Goal: Find specific page/section: Find specific page/section

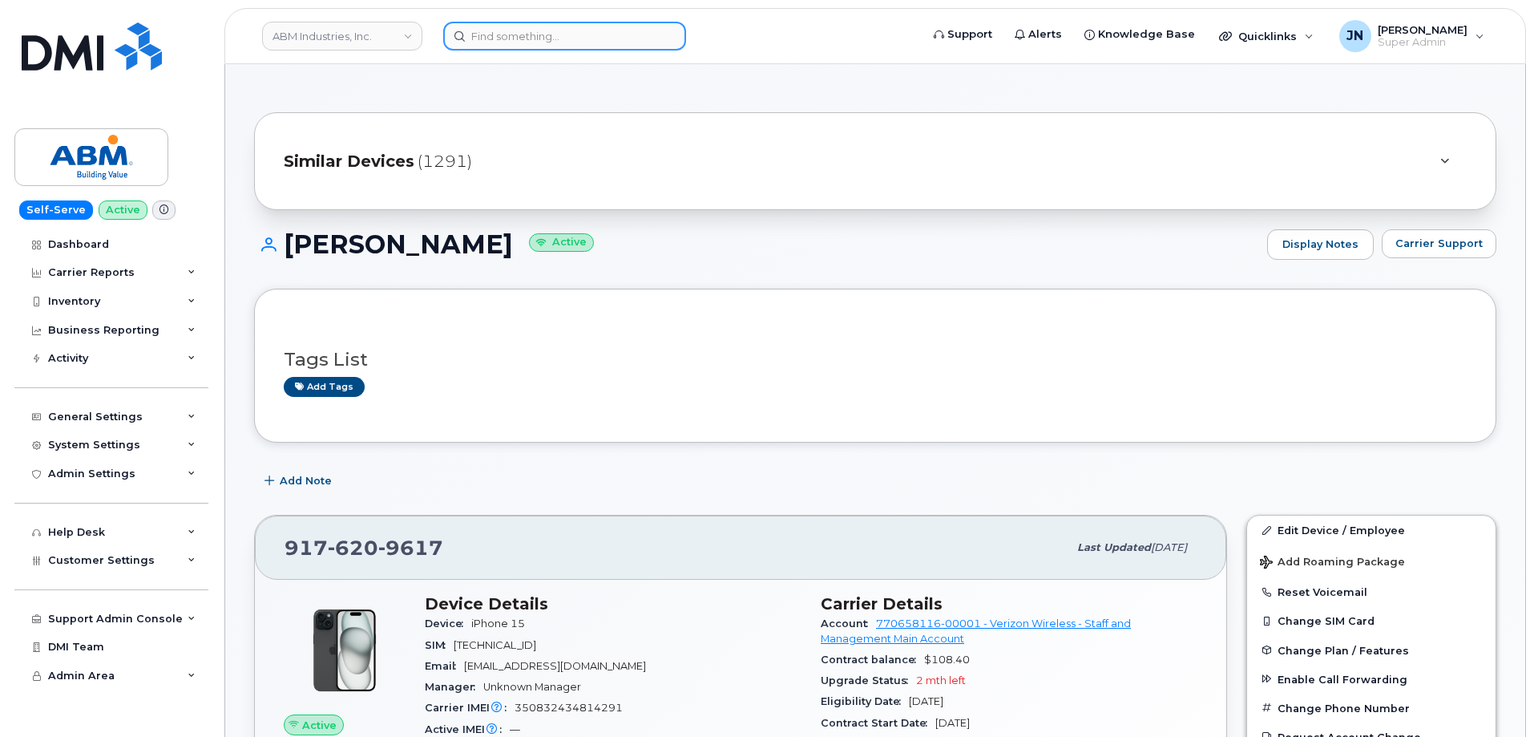
click at [565, 38] on input at bounding box center [564, 36] width 243 height 29
paste input "3472138215"
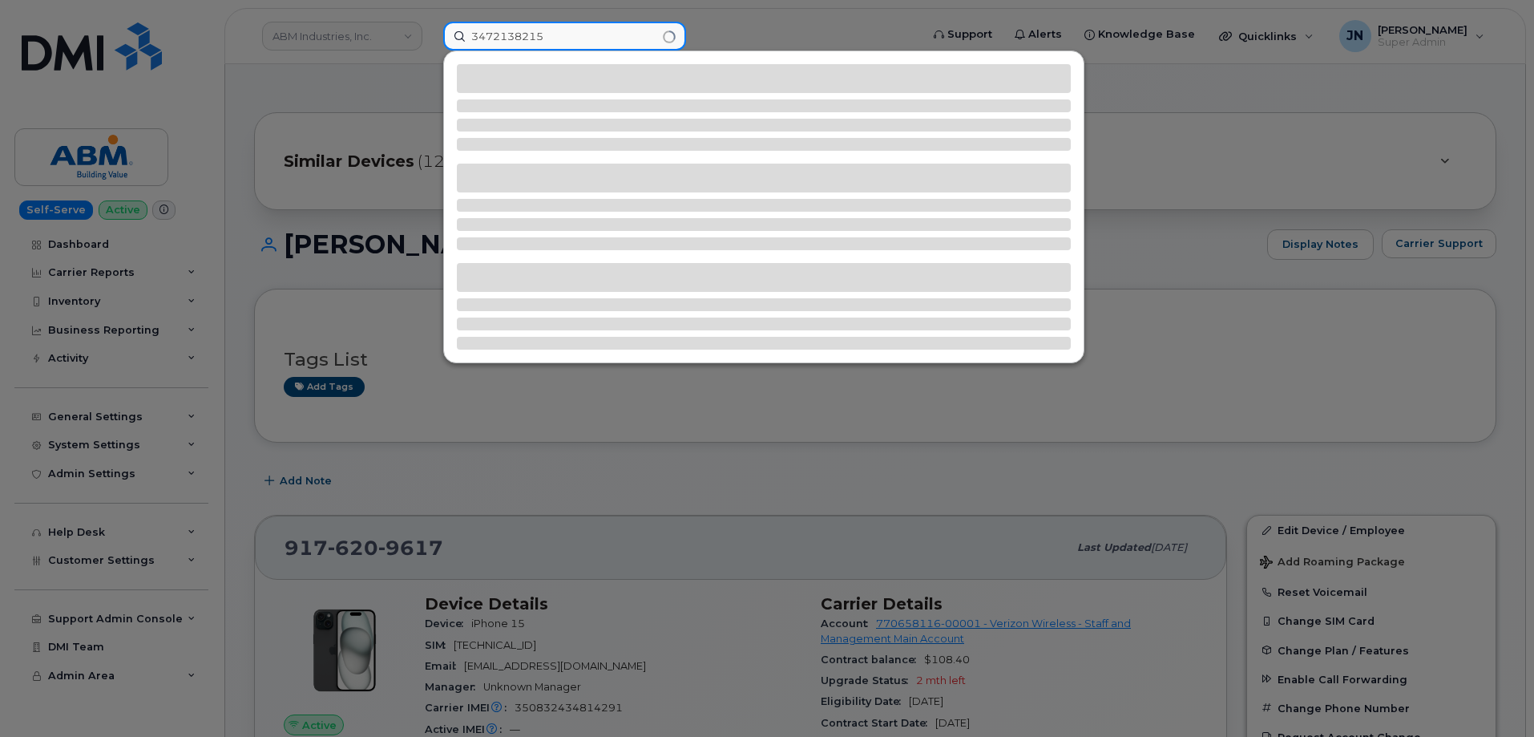
type input "3472138215"
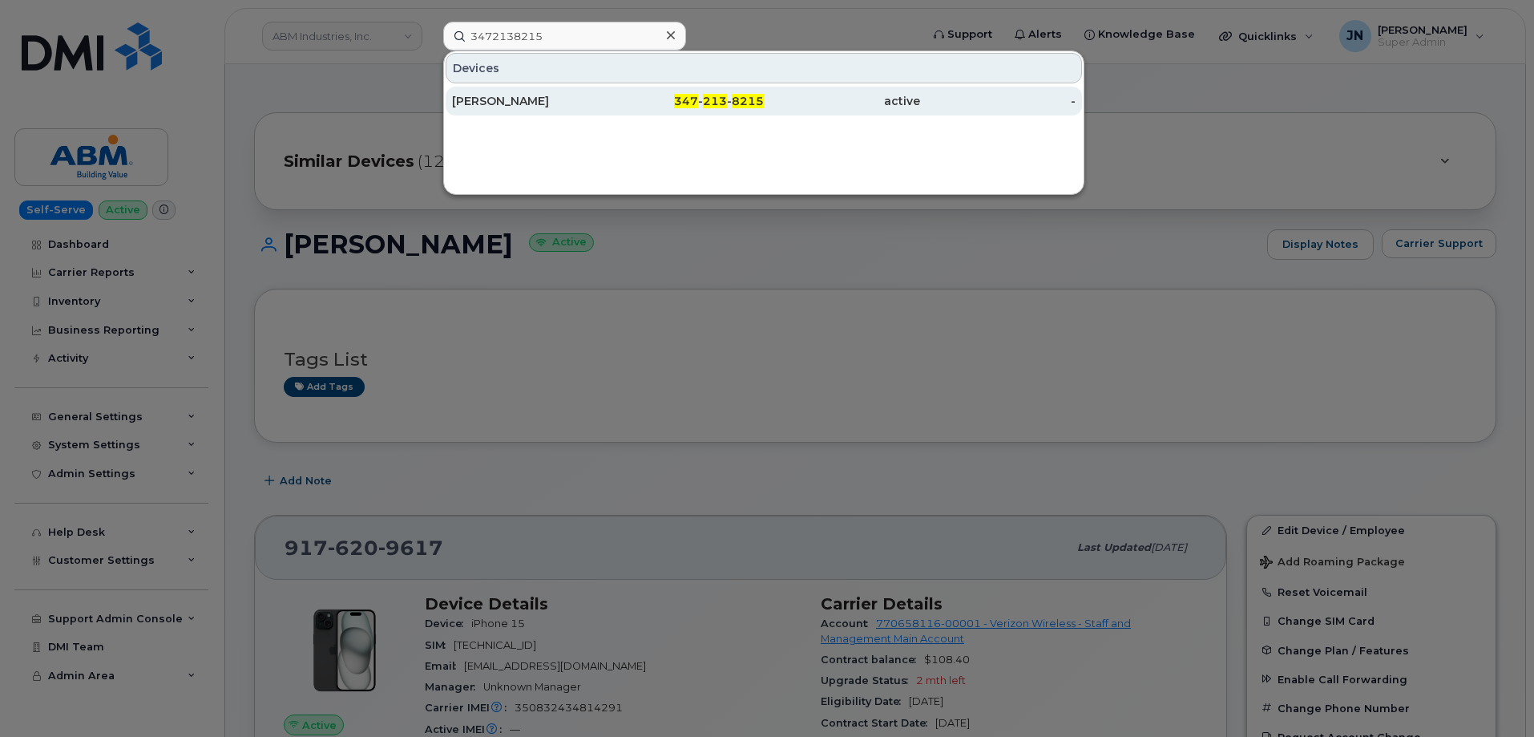
click at [624, 99] on div "347 - 213 - 8215" at bounding box center [686, 101] width 156 height 16
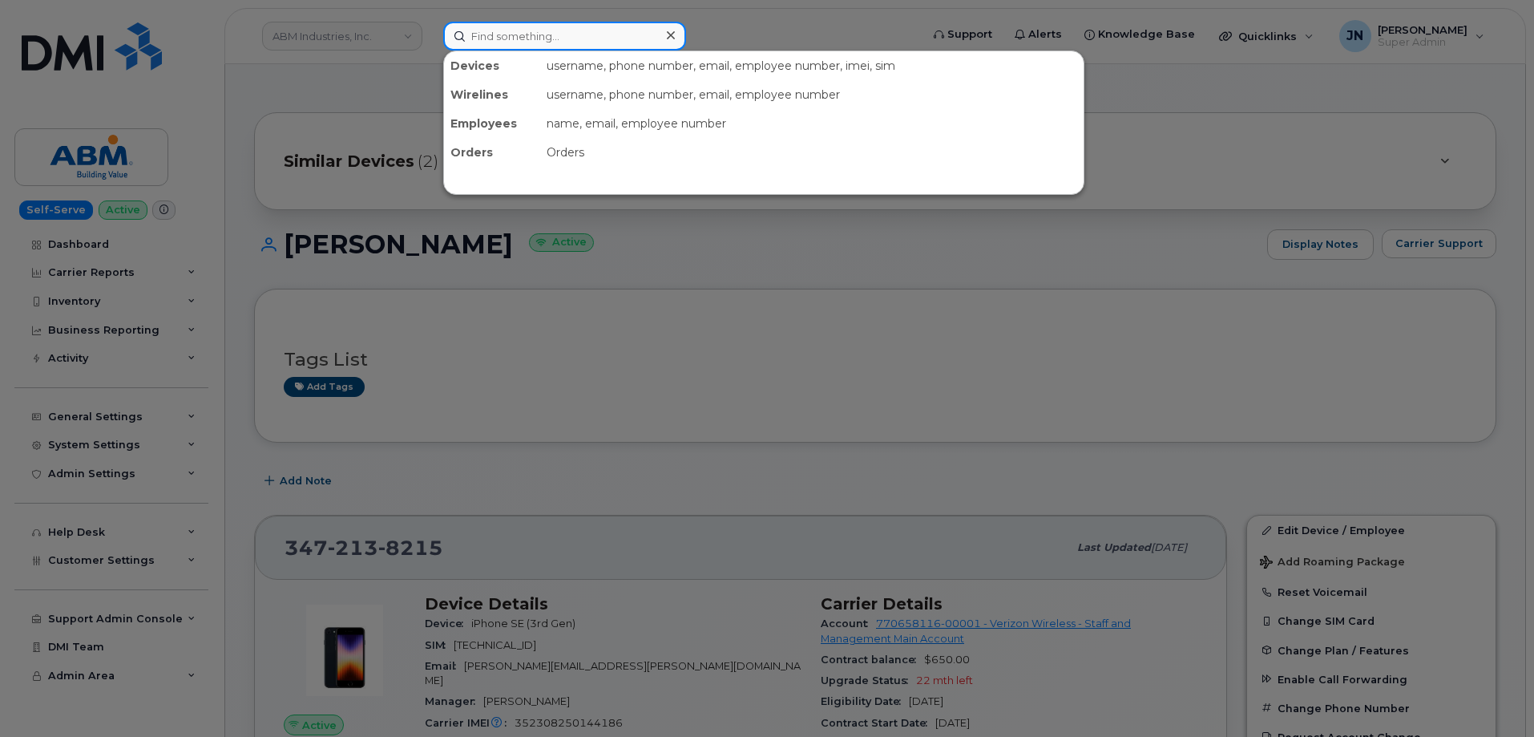
click at [593, 41] on input at bounding box center [564, 36] width 243 height 29
paste input "Headset34blue!"
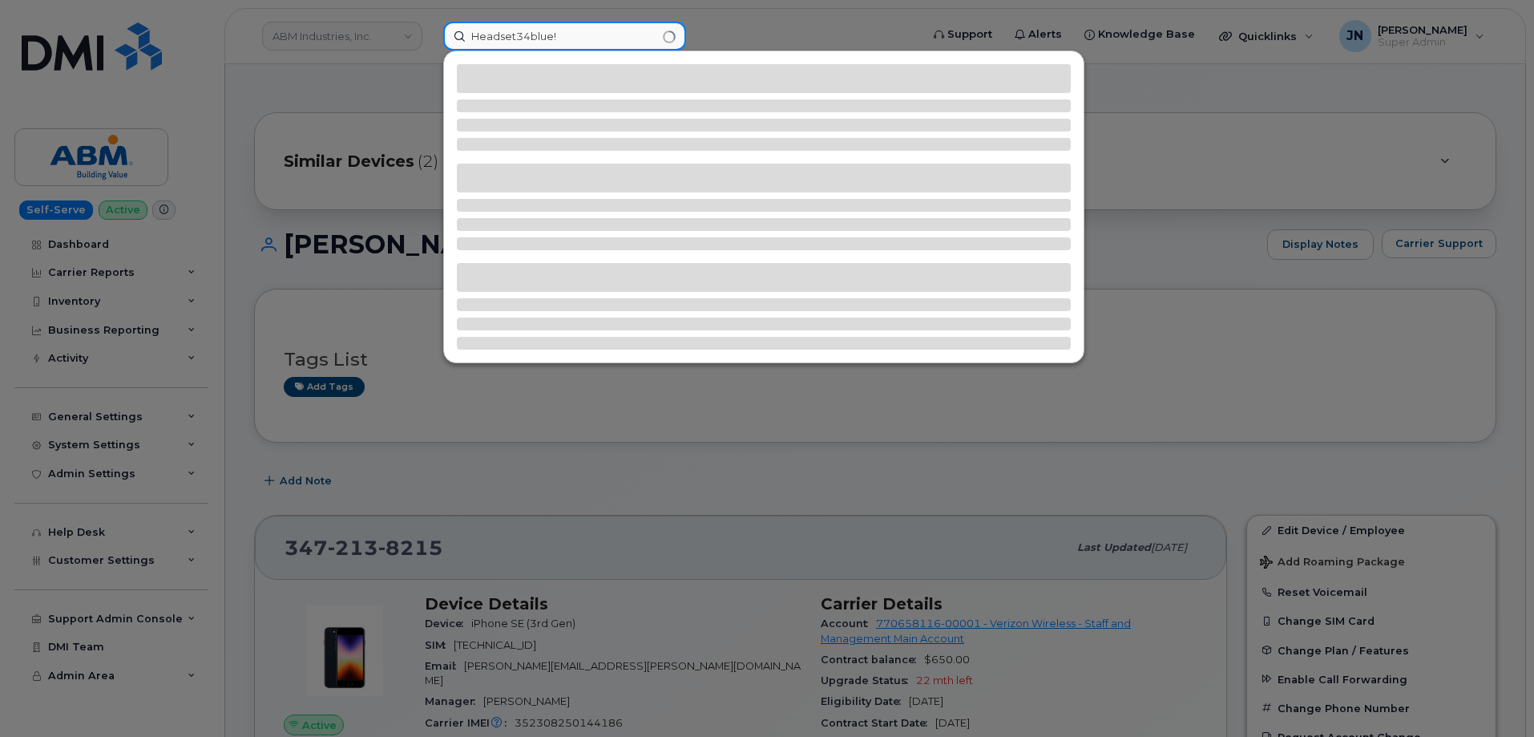
click at [492, 26] on input "Headset34blue!" at bounding box center [564, 36] width 243 height 29
click at [493, 26] on input "Headset34blue!" at bounding box center [564, 36] width 243 height 29
paste input "9492582287"
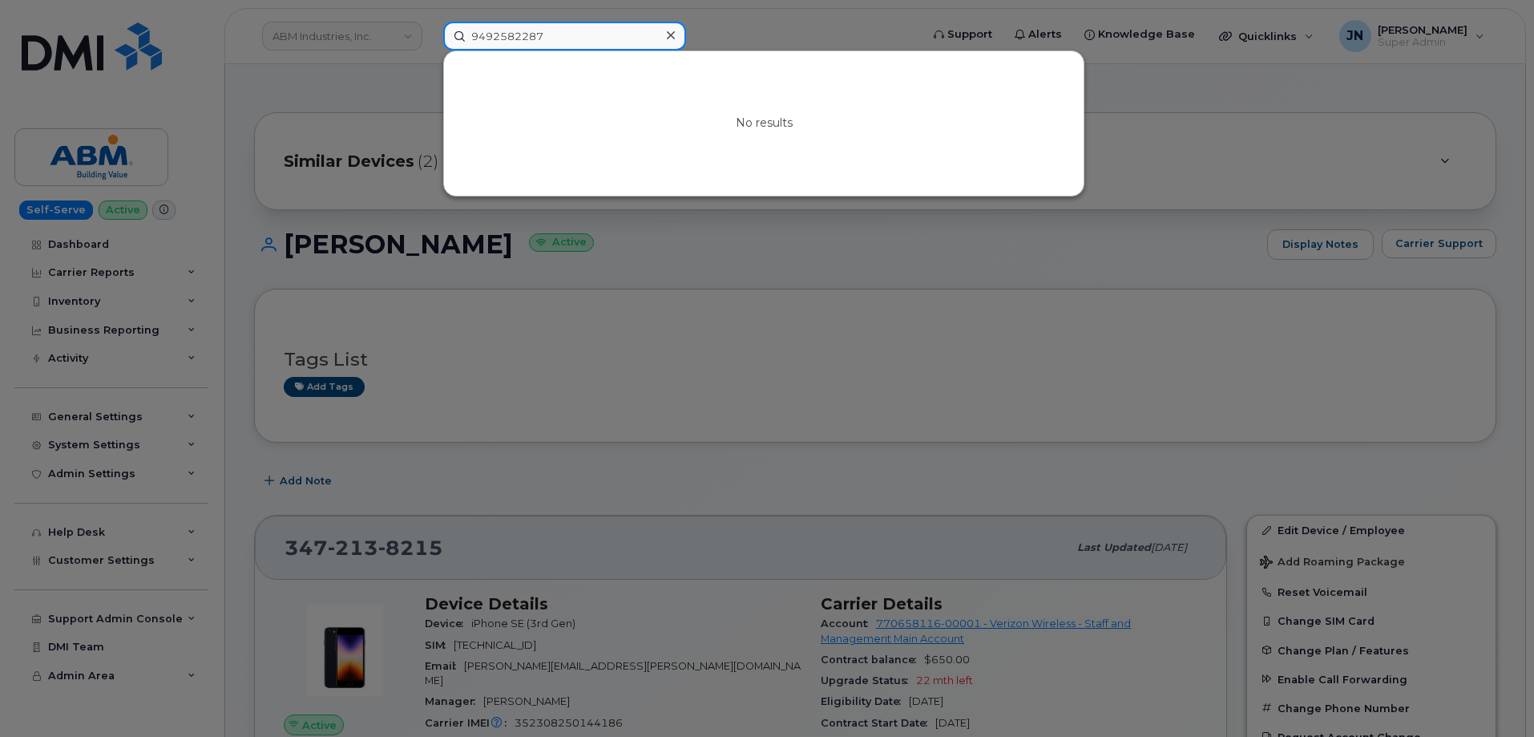
click at [562, 28] on input "9492582287" at bounding box center [564, 36] width 243 height 29
click at [560, 29] on input "9492582287" at bounding box center [564, 36] width 243 height 29
click at [560, 32] on input "9492582287" at bounding box center [564, 36] width 243 height 29
click at [588, 43] on input "9492582287" at bounding box center [564, 36] width 243 height 29
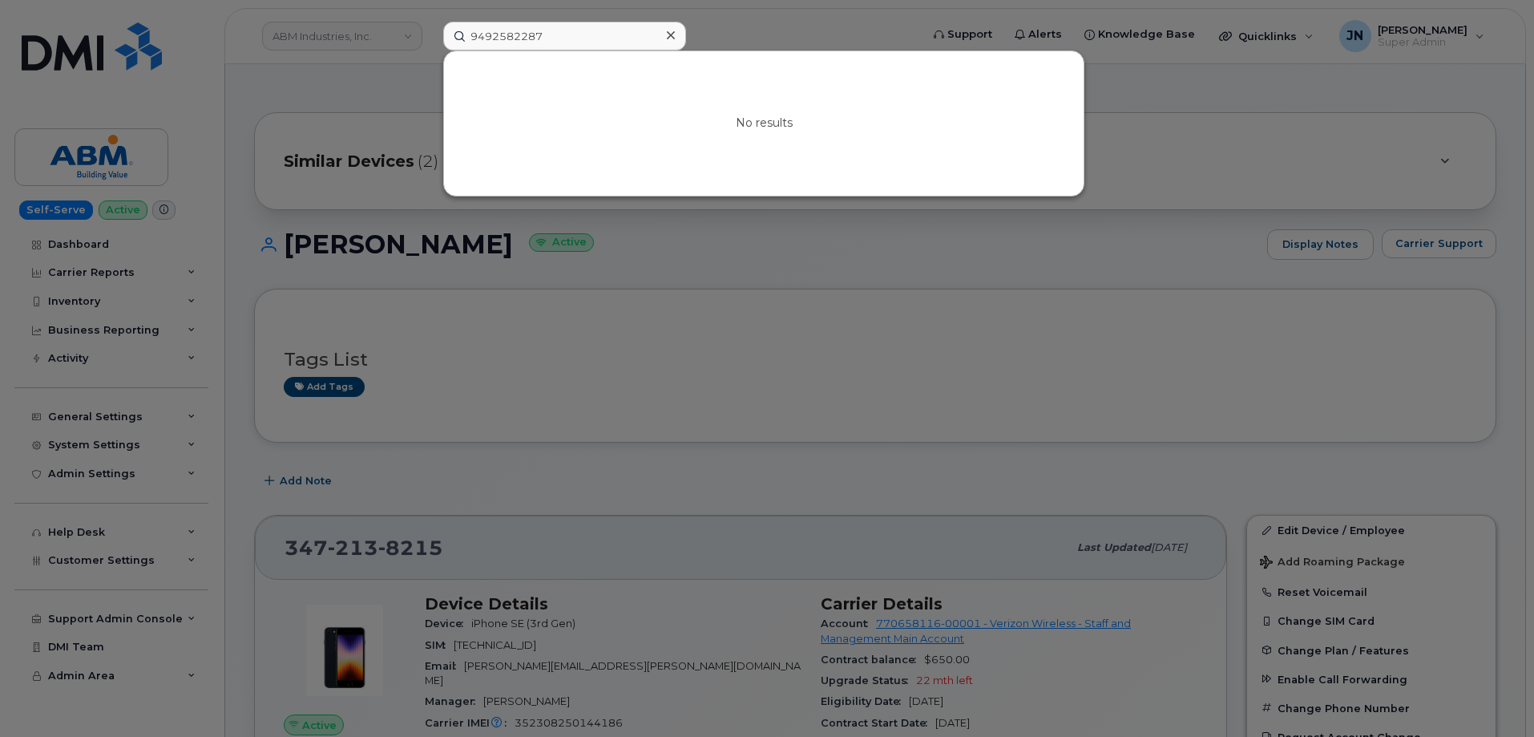
click at [618, 133] on div "No results" at bounding box center [764, 123] width 640 height 144
click at [601, 37] on input "9492582287" at bounding box center [564, 36] width 243 height 29
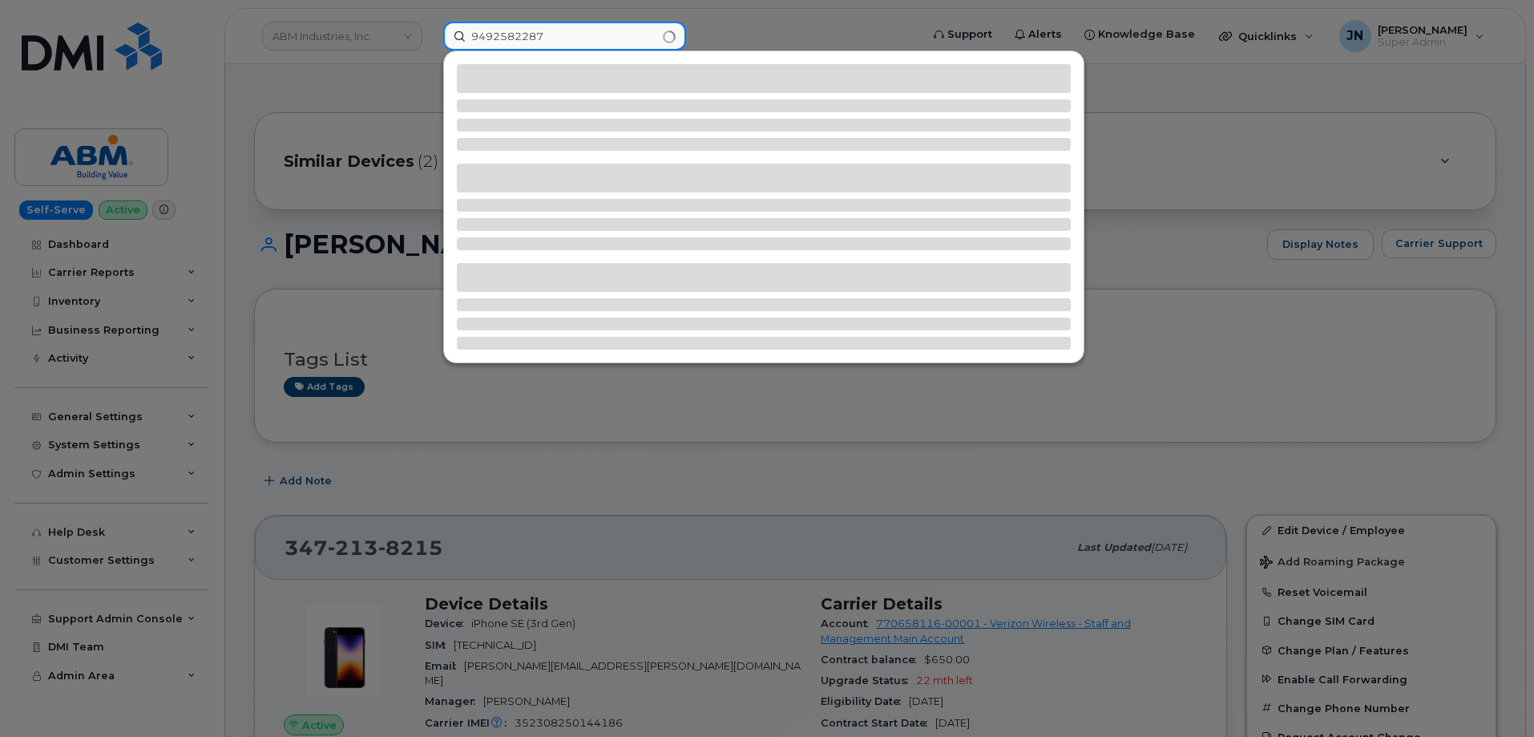
type input "9492582287"
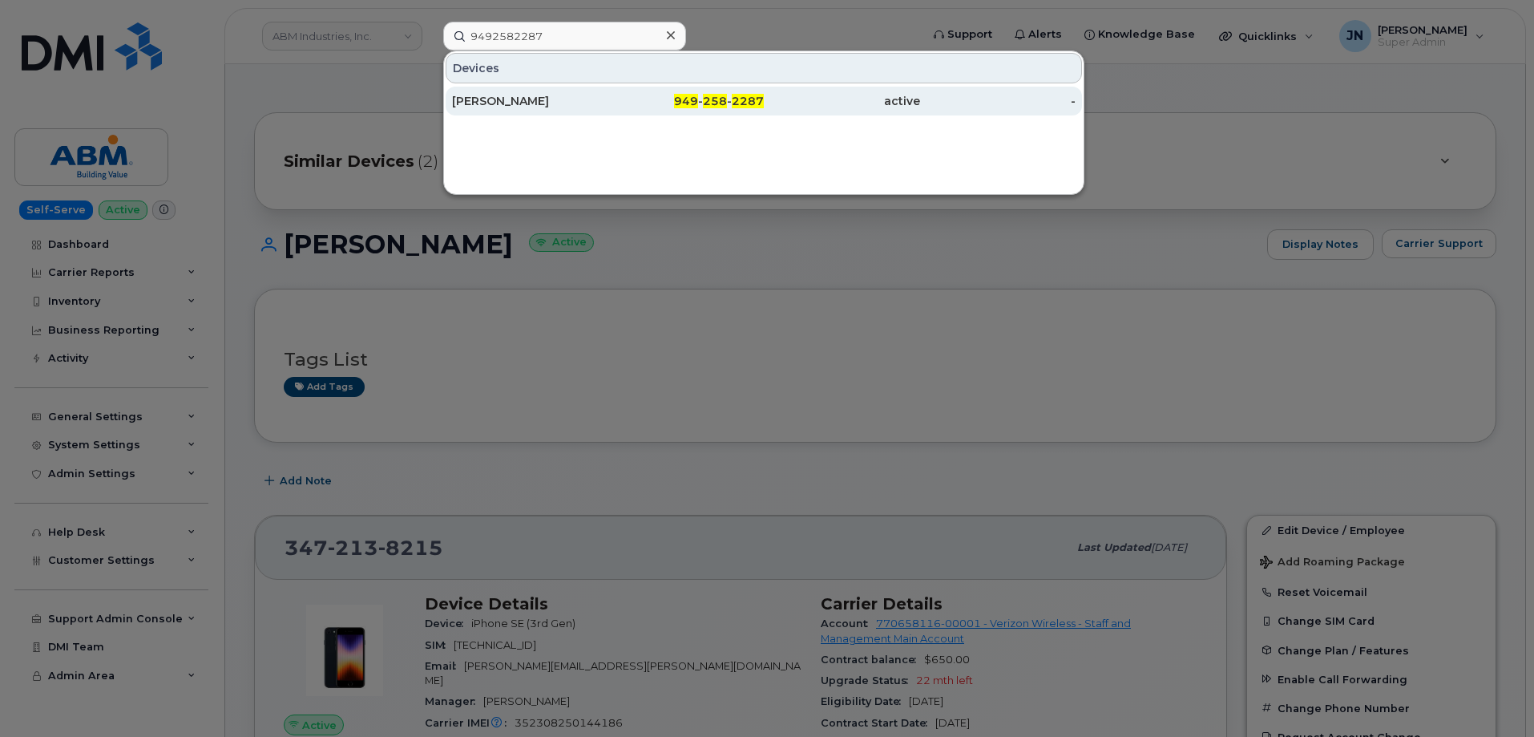
click at [515, 101] on div "ARTURO ACOSTA" at bounding box center [530, 101] width 156 height 16
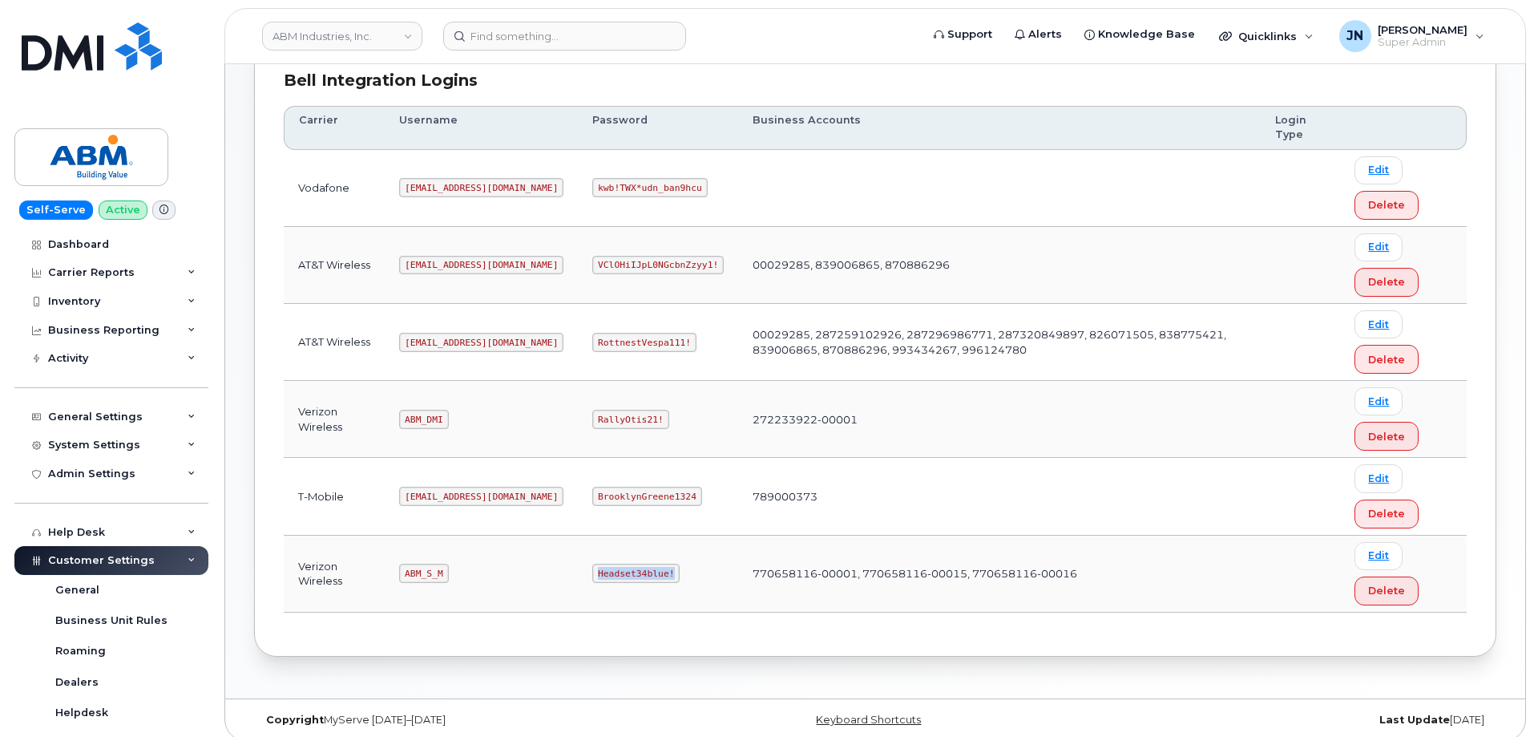
scroll to position [245, 0]
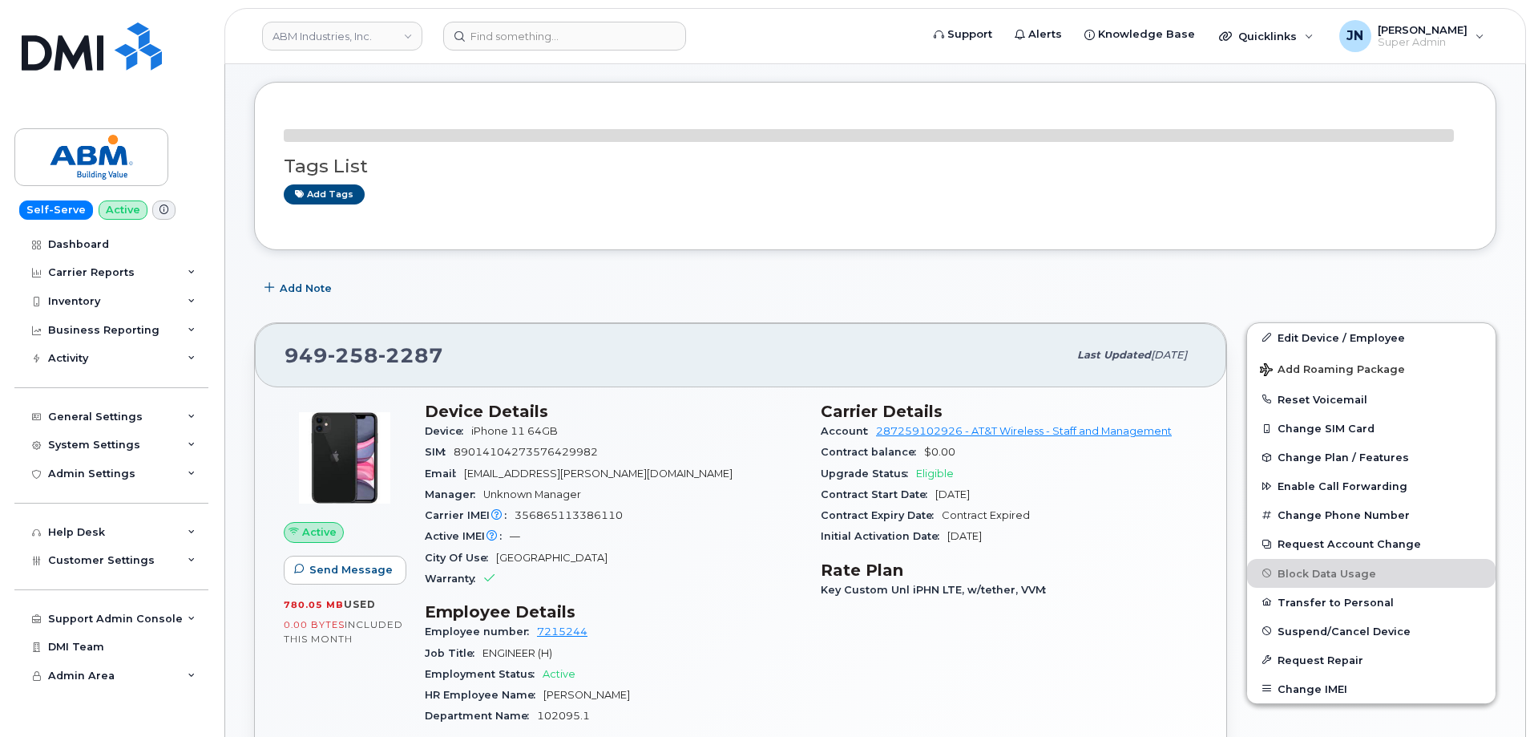
scroll to position [107, 0]
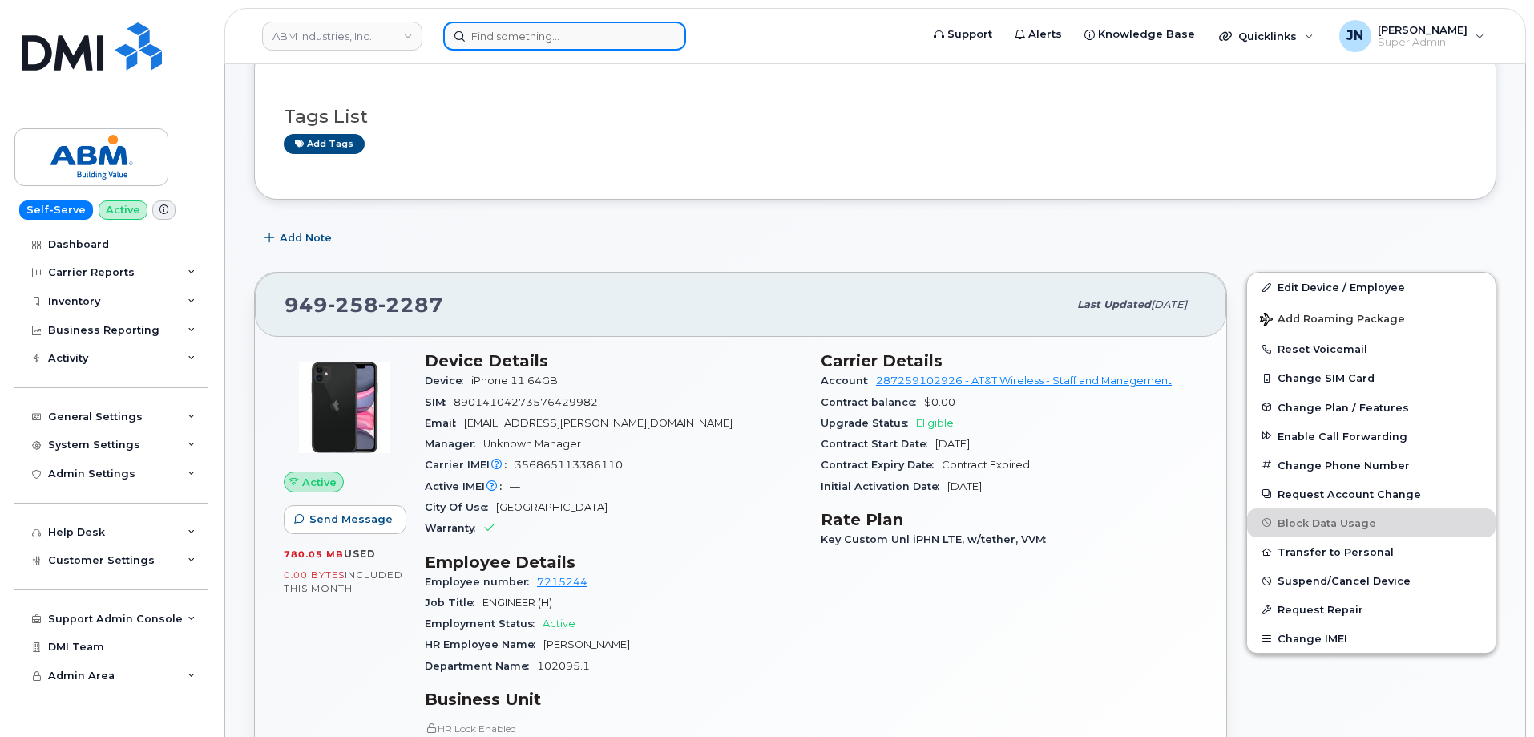
click at [551, 27] on input at bounding box center [564, 36] width 243 height 29
paste input "4158232962"
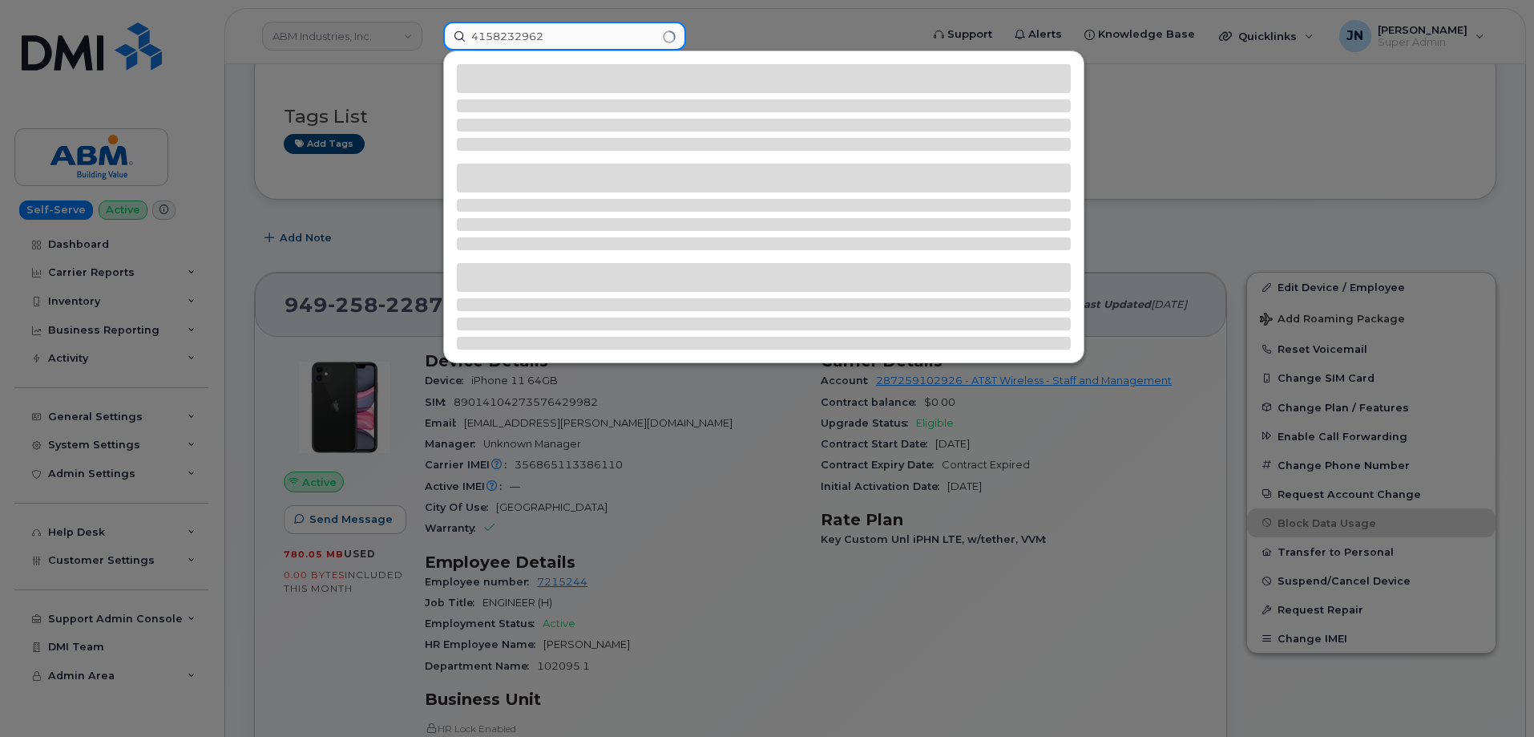
type input "4158232962"
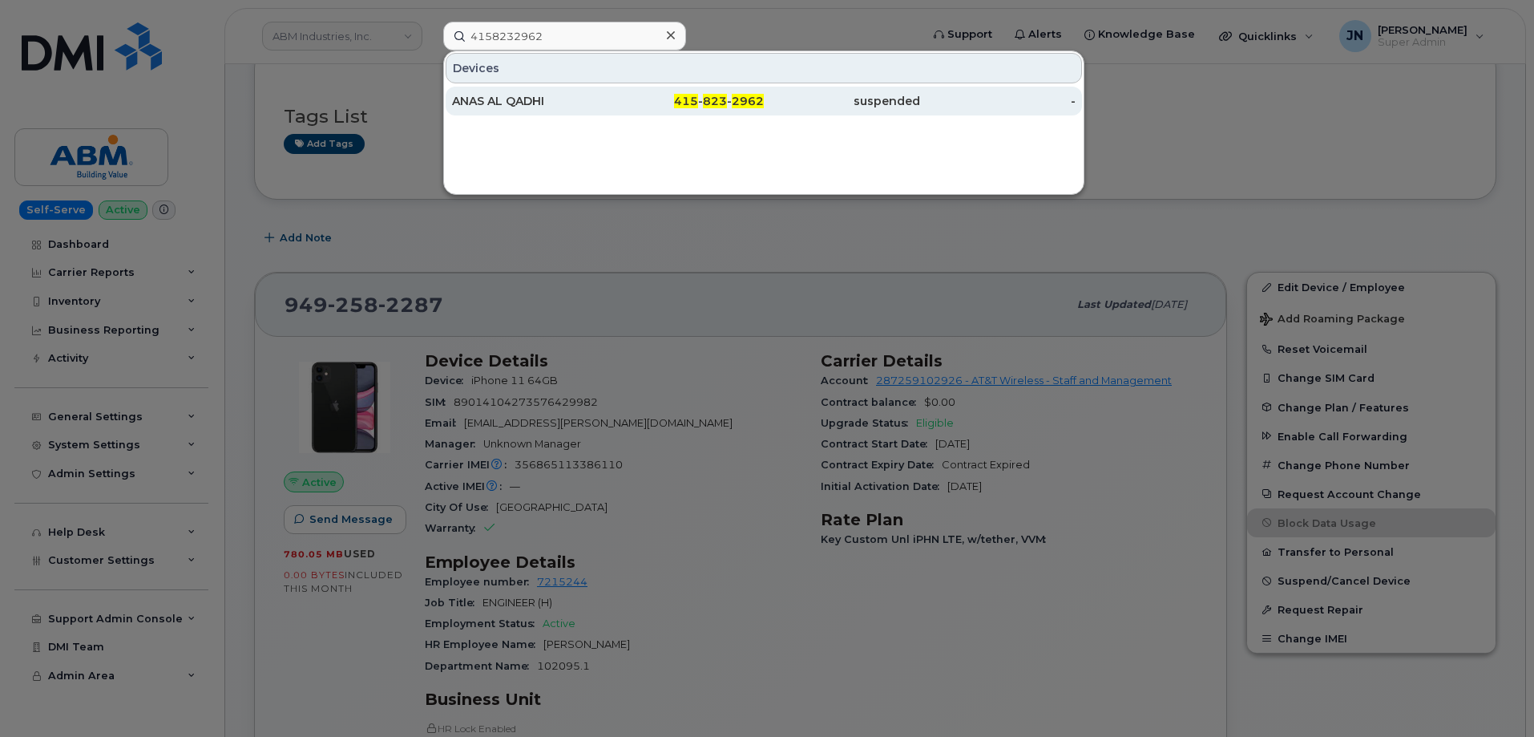
click at [720, 98] on span "823" at bounding box center [715, 101] width 24 height 14
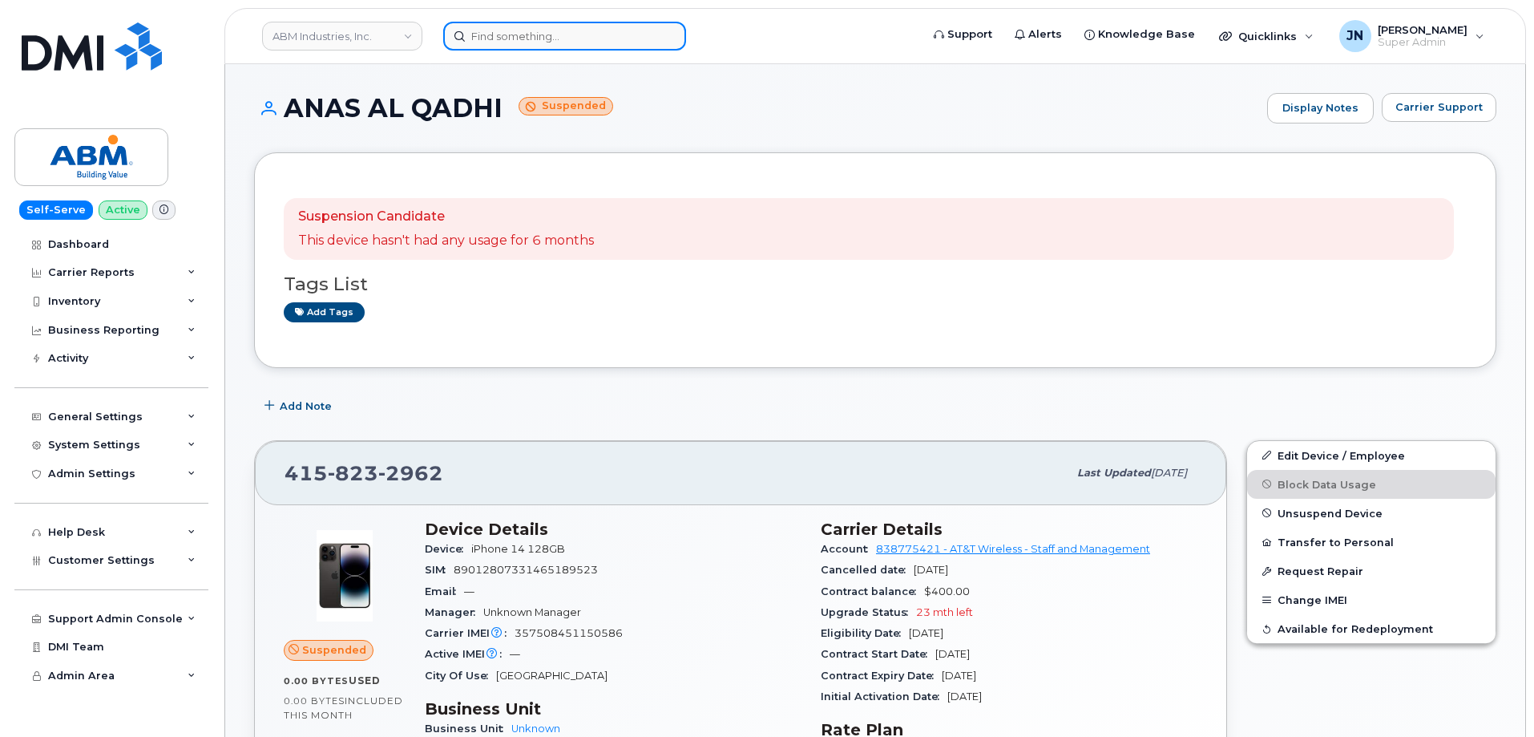
click at [525, 40] on input at bounding box center [564, 36] width 243 height 29
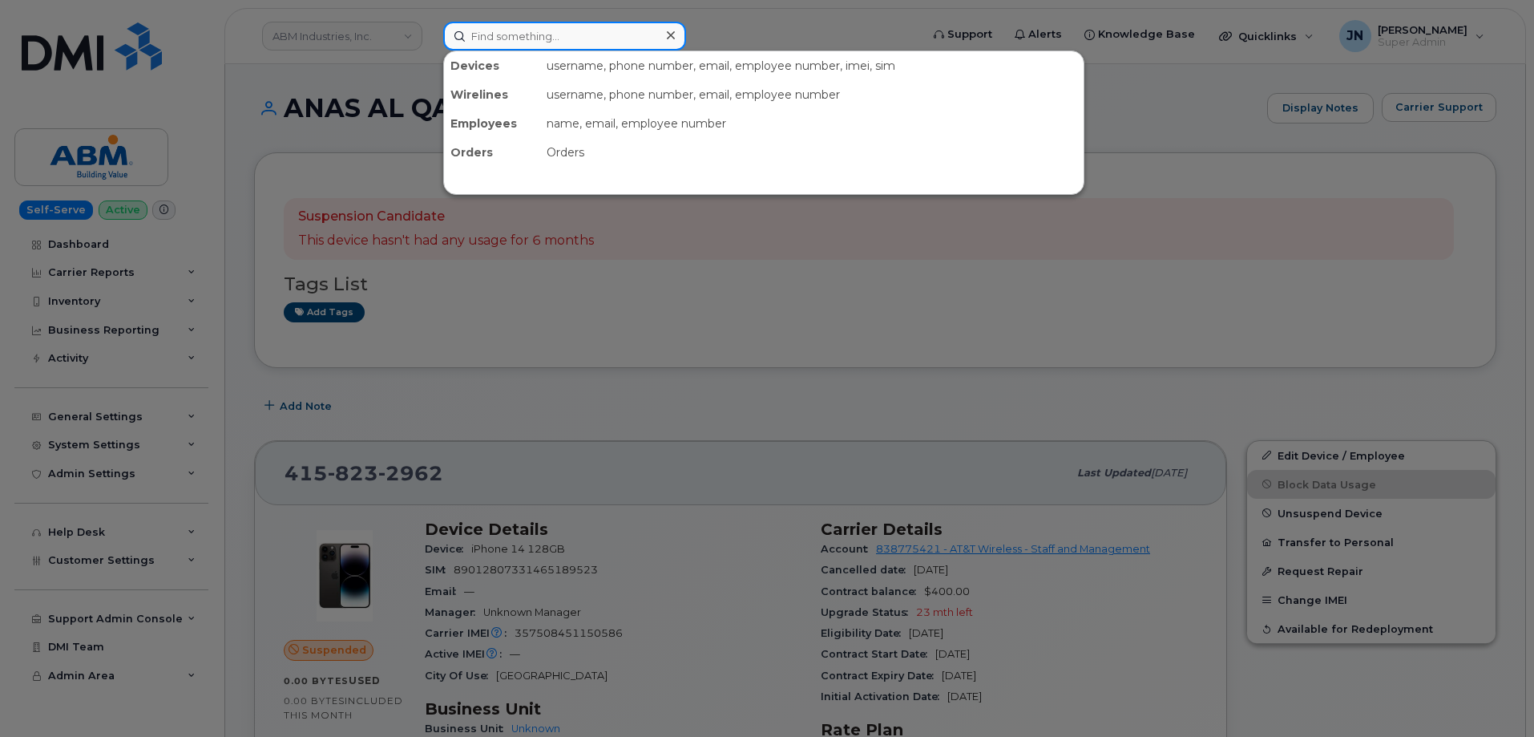
paste input "5129799862"
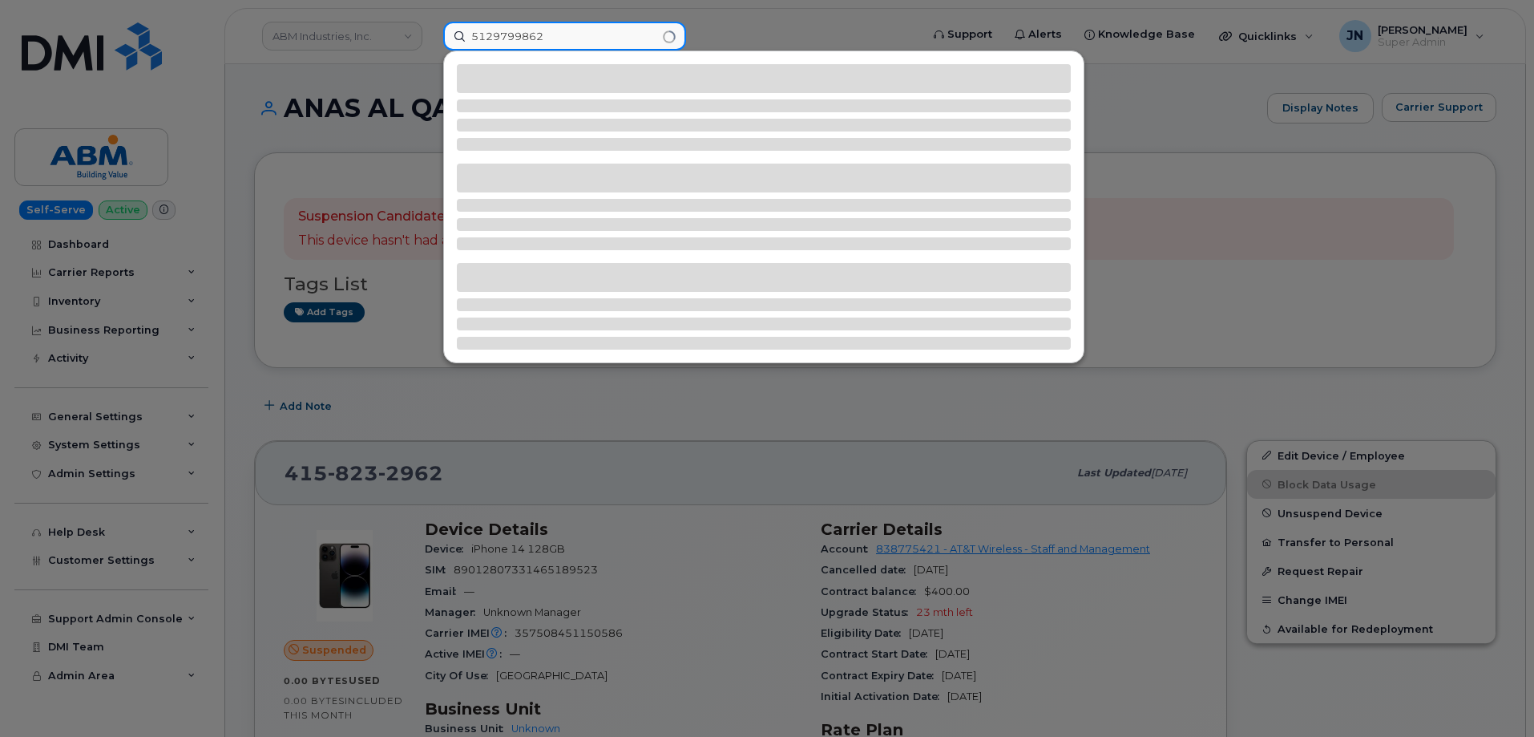
type input "5129799862"
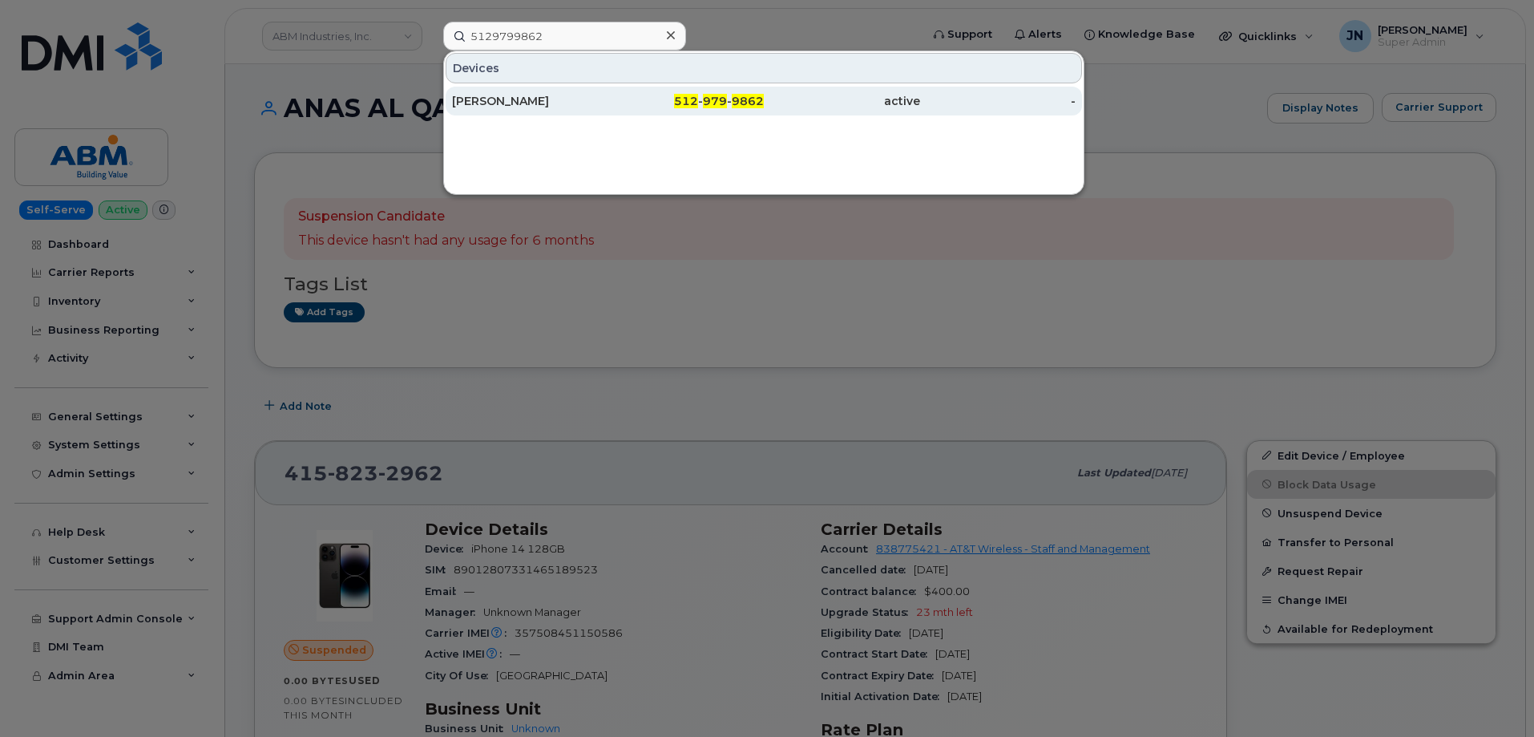
click at [728, 99] on div "512 - 979 - 9862" at bounding box center [686, 101] width 156 height 16
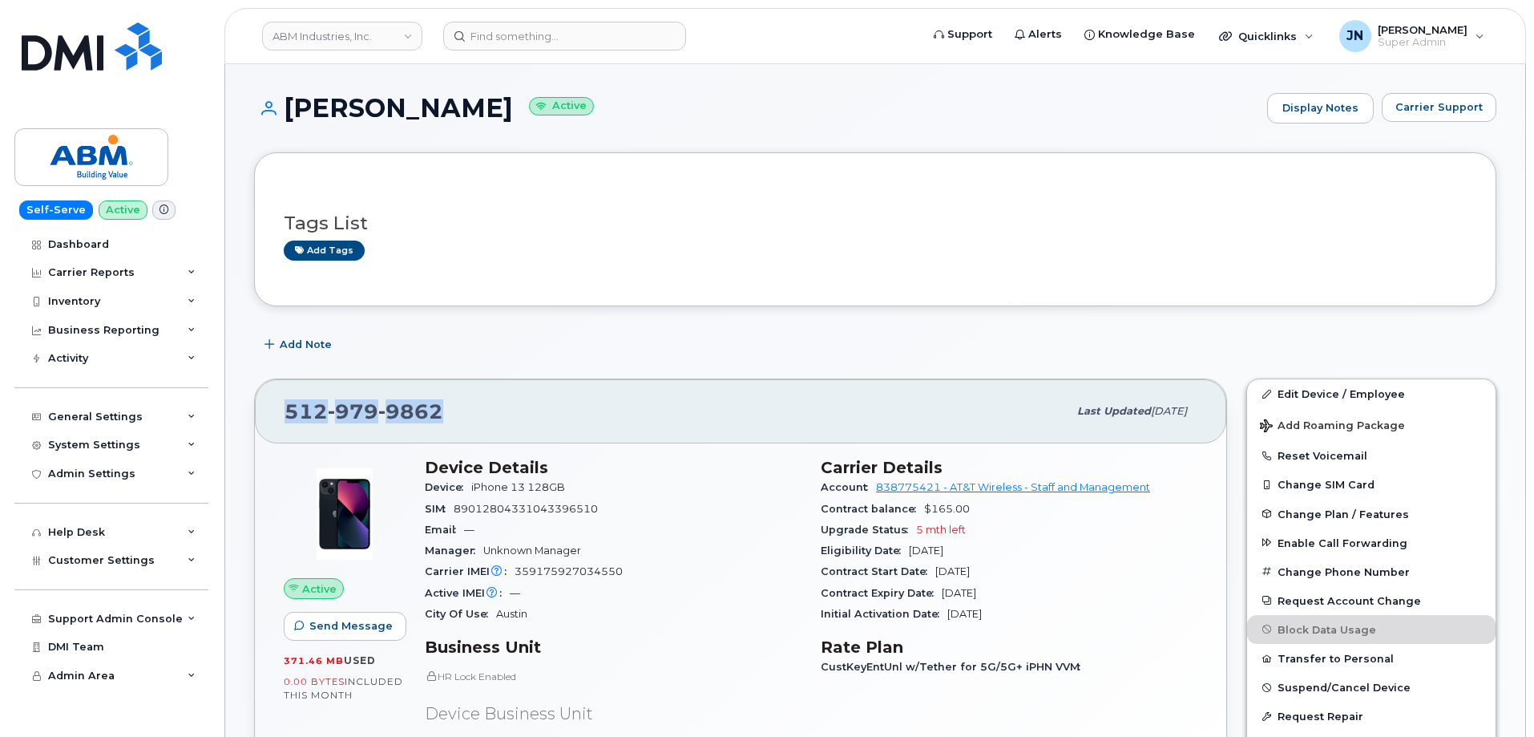
drag, startPoint x: 438, startPoint y: 412, endPoint x: 279, endPoint y: 410, distance: 158.7
click at [279, 410] on div "512 979 9862 Last updated Sep 18, 2025" at bounding box center [741, 411] width 972 height 64
copy span "512 979 9862"
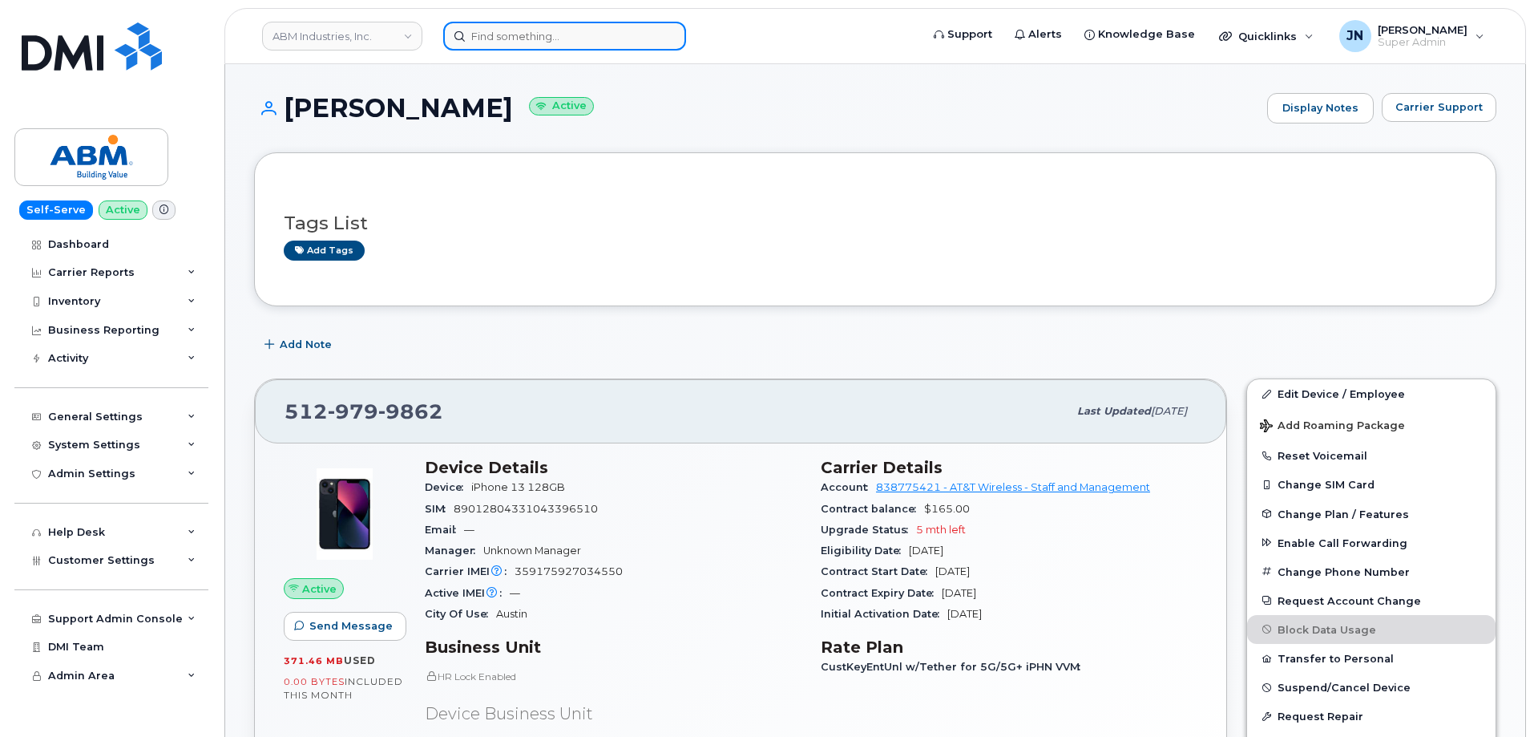
click at [491, 37] on input at bounding box center [564, 36] width 243 height 29
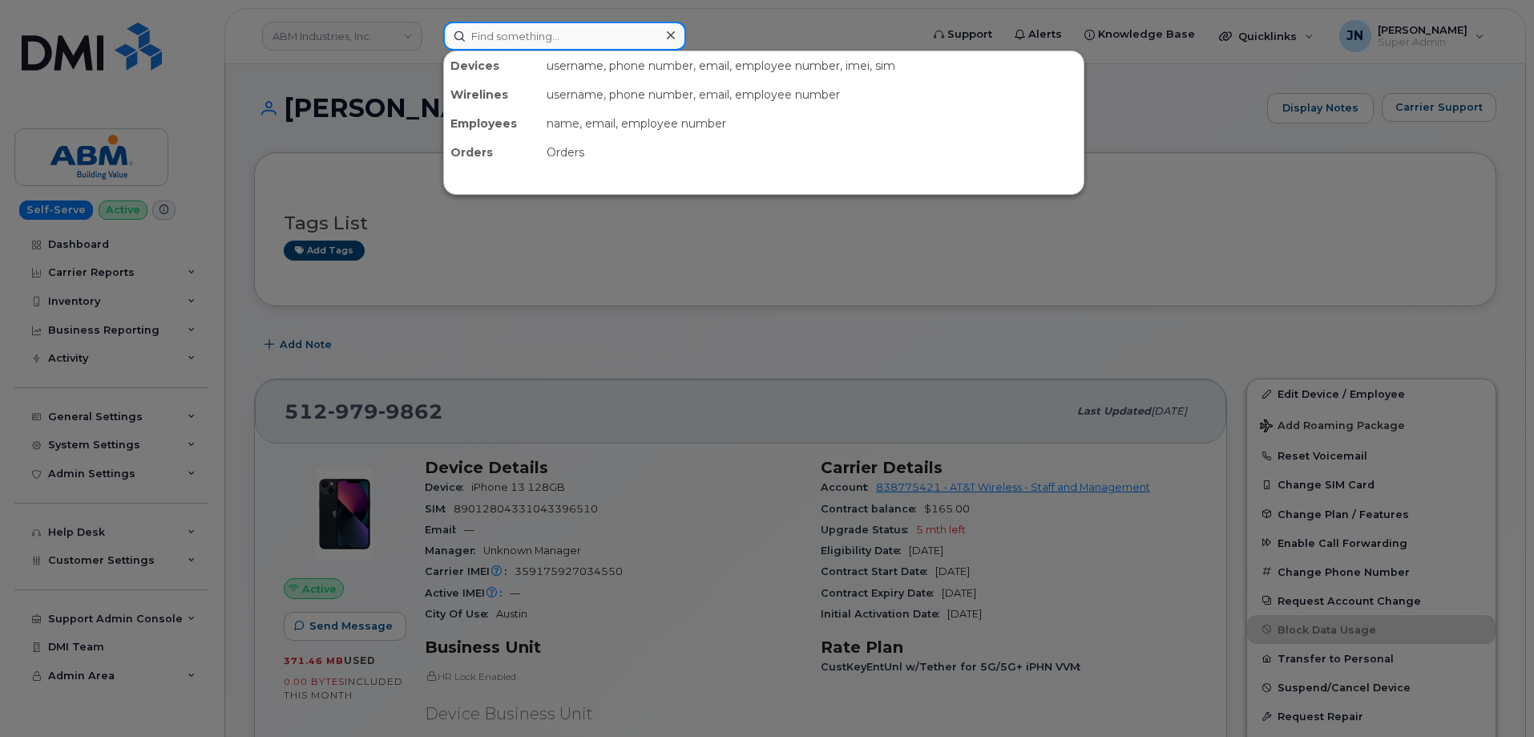
paste input "2144584645"
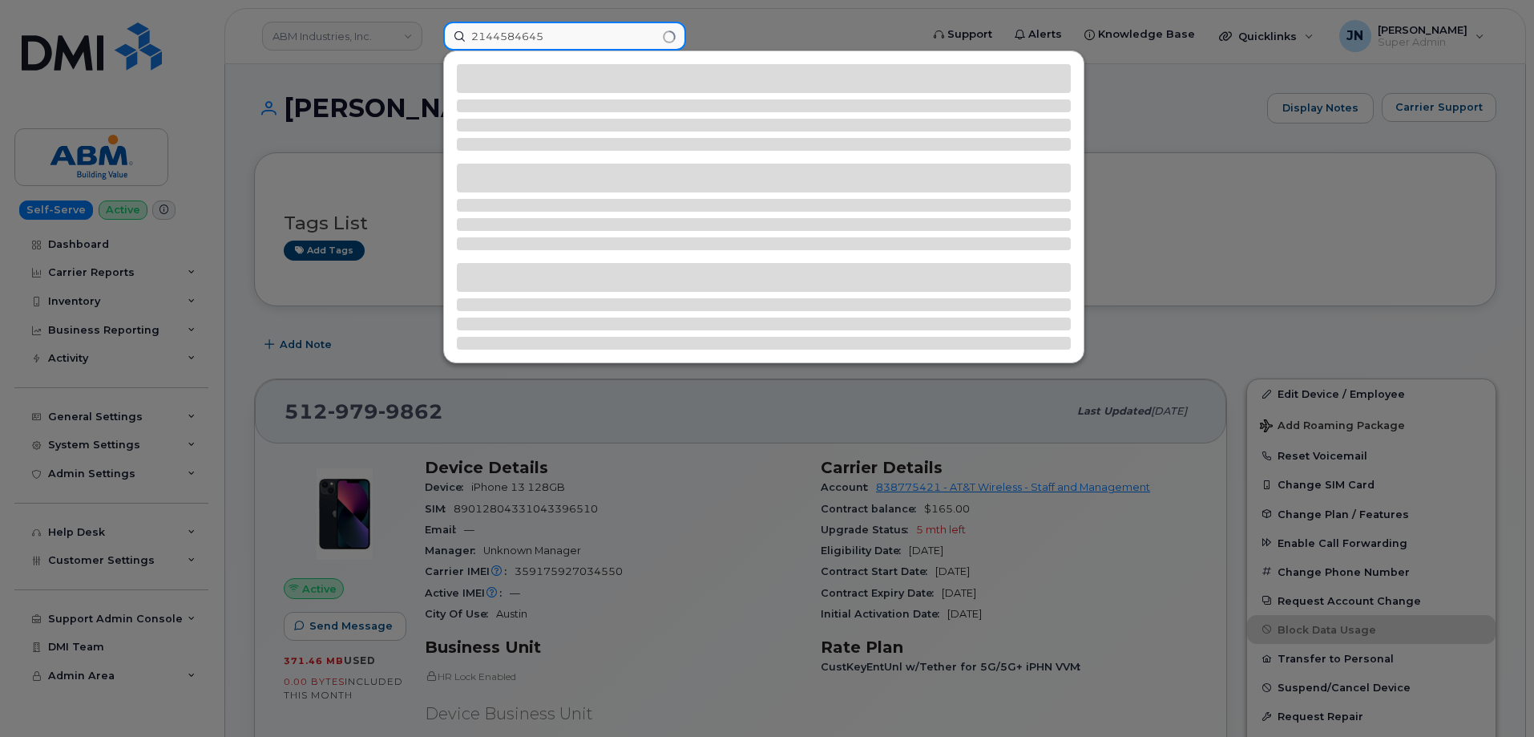
type input "2144584645"
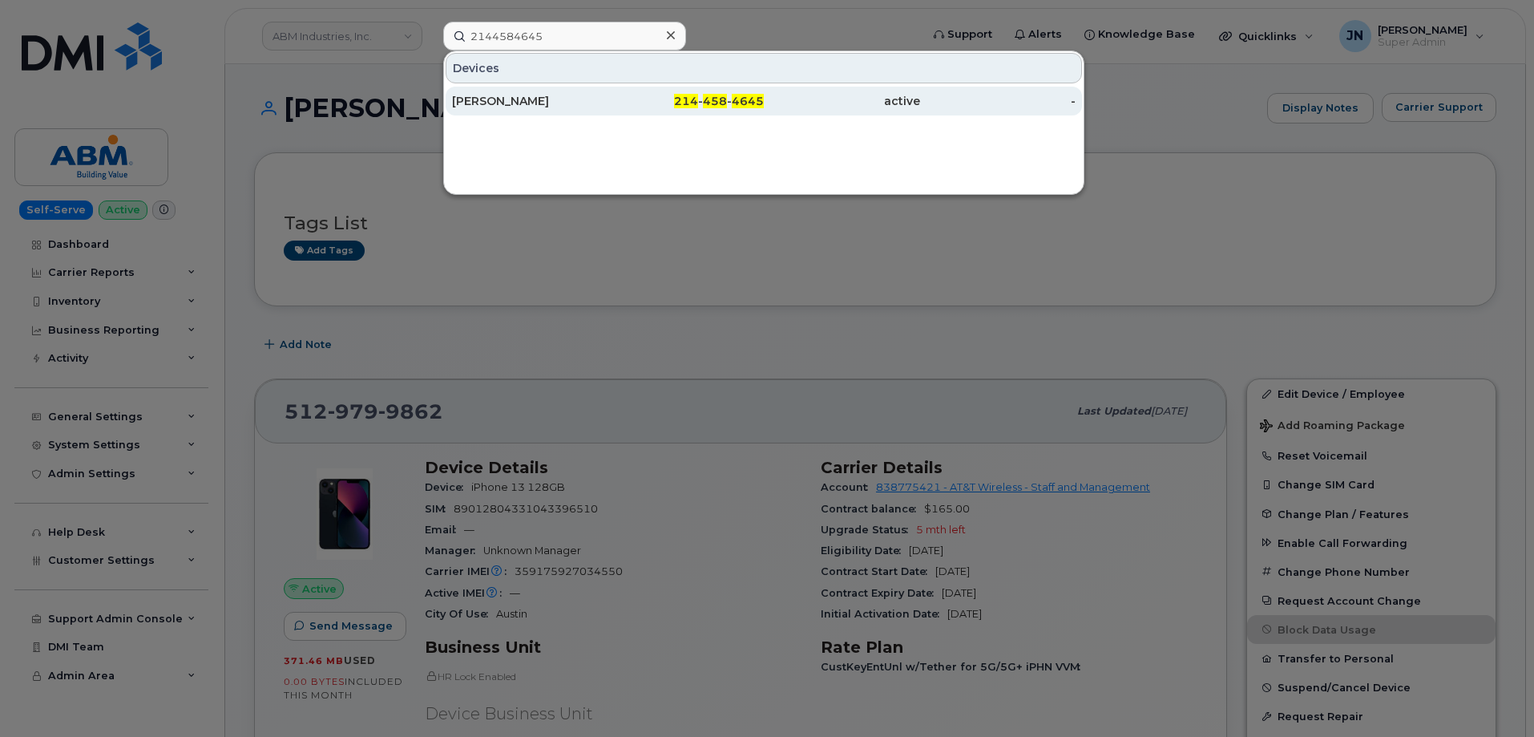
click at [744, 103] on span "4645" at bounding box center [748, 101] width 32 height 14
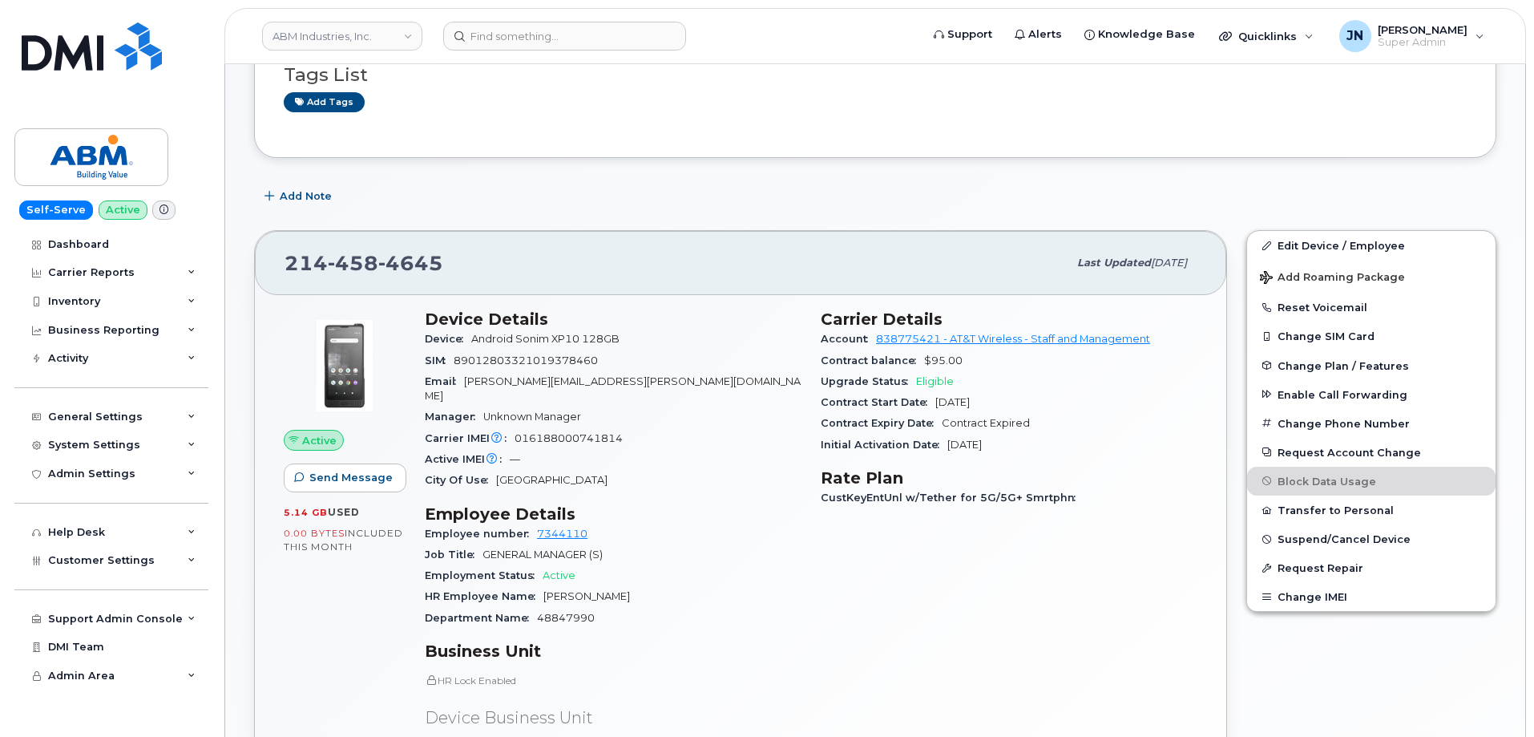
scroll to position [321, 0]
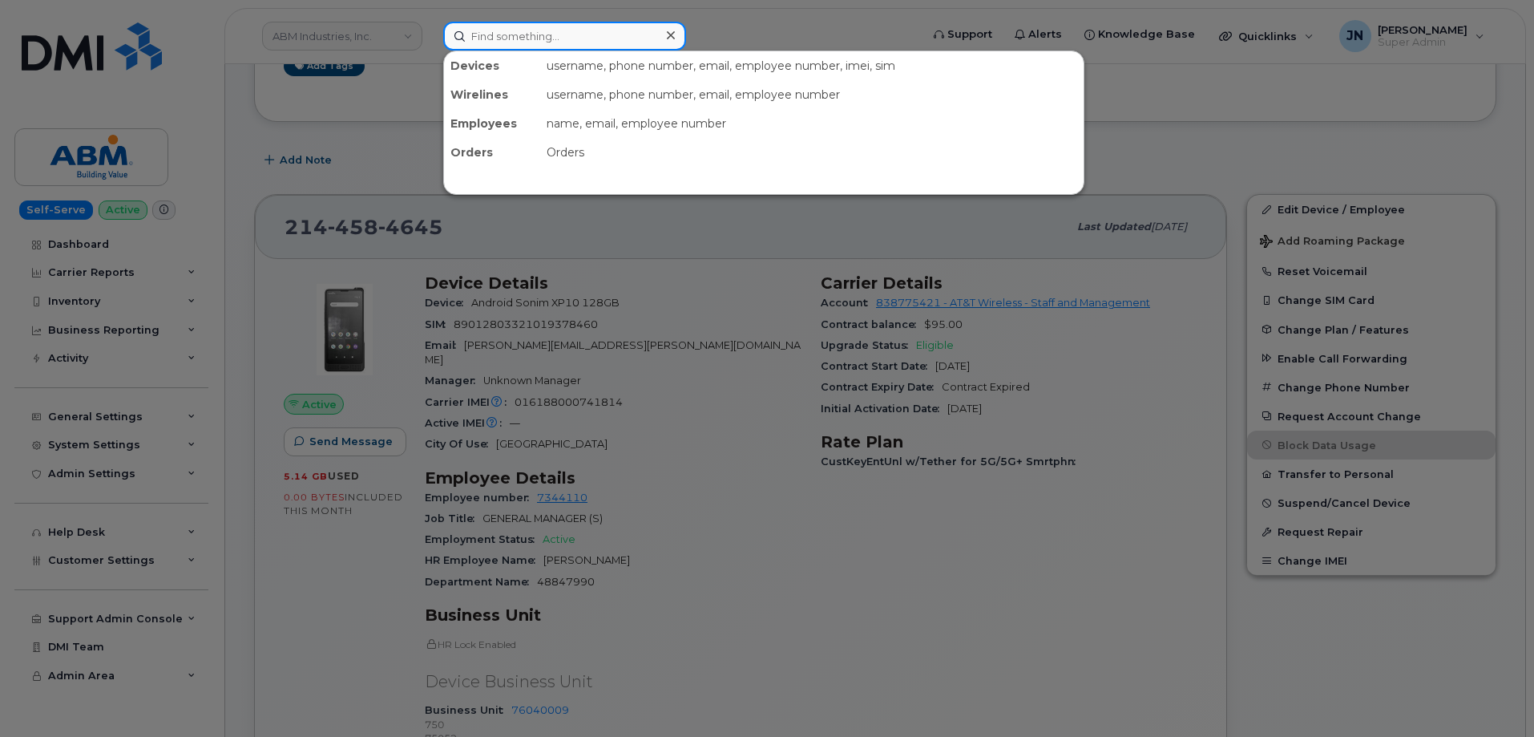
click at [646, 30] on input at bounding box center [564, 36] width 243 height 29
paste input "9148771121"
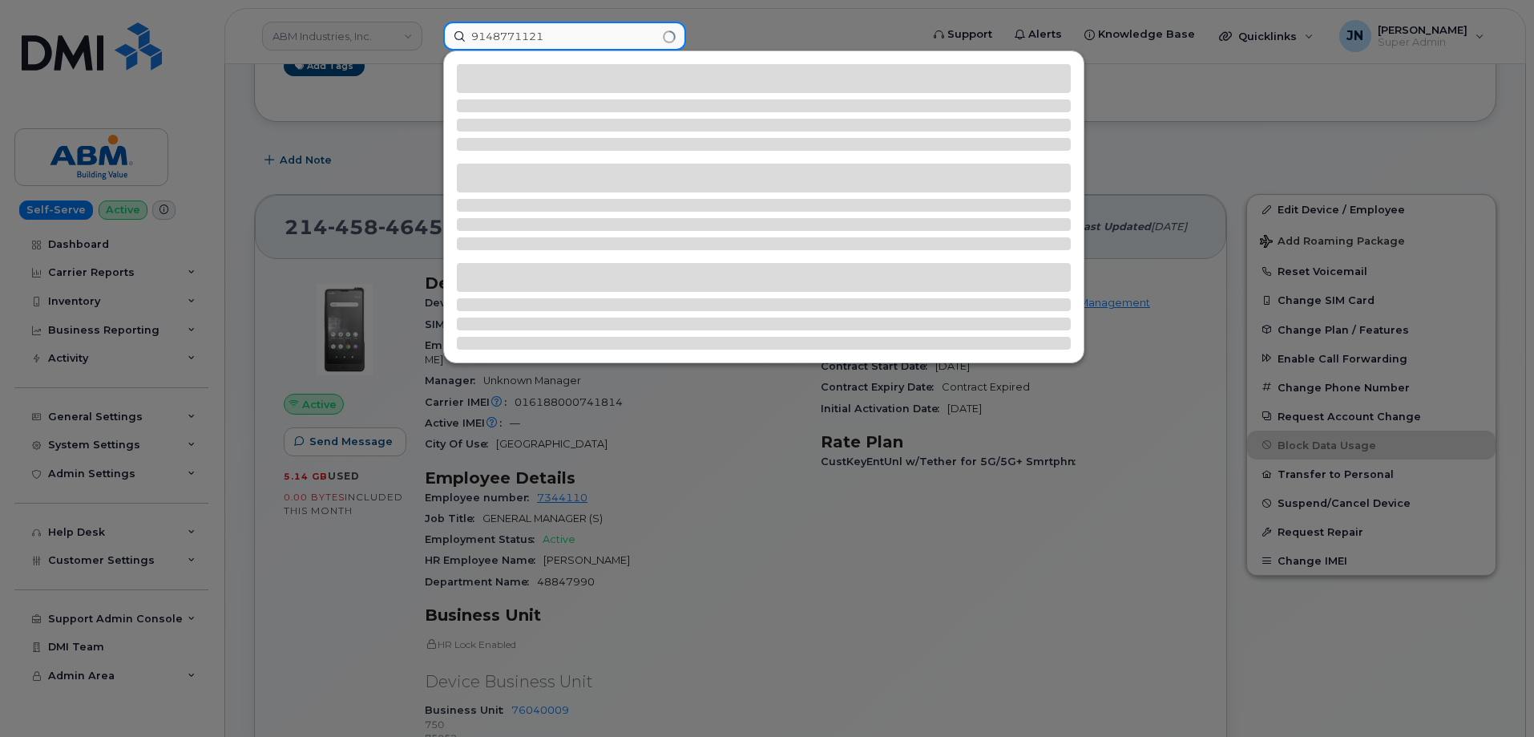
type input "9148771121"
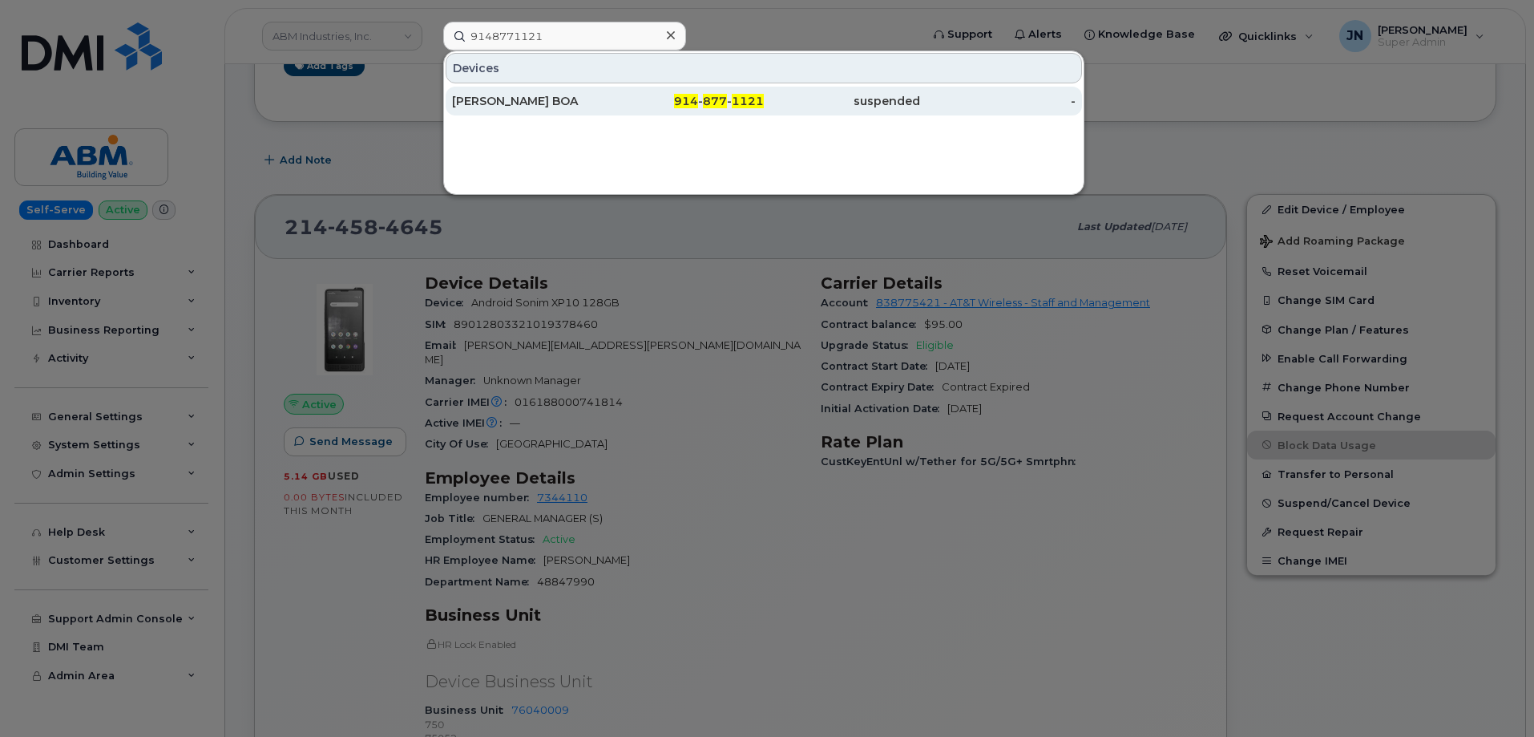
click at [588, 97] on div "[PERSON_NAME] BOA" at bounding box center [530, 101] width 156 height 16
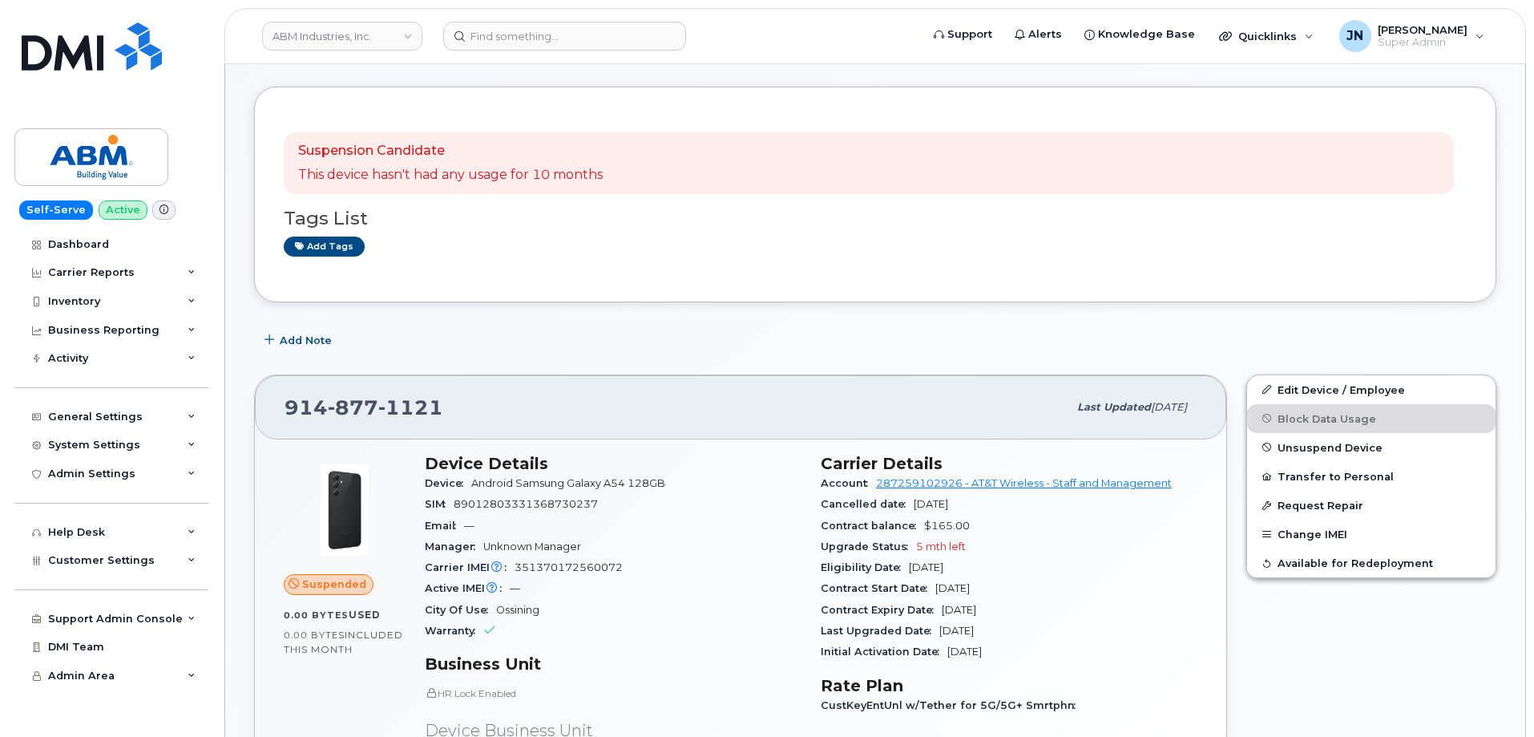
scroll to position [214, 0]
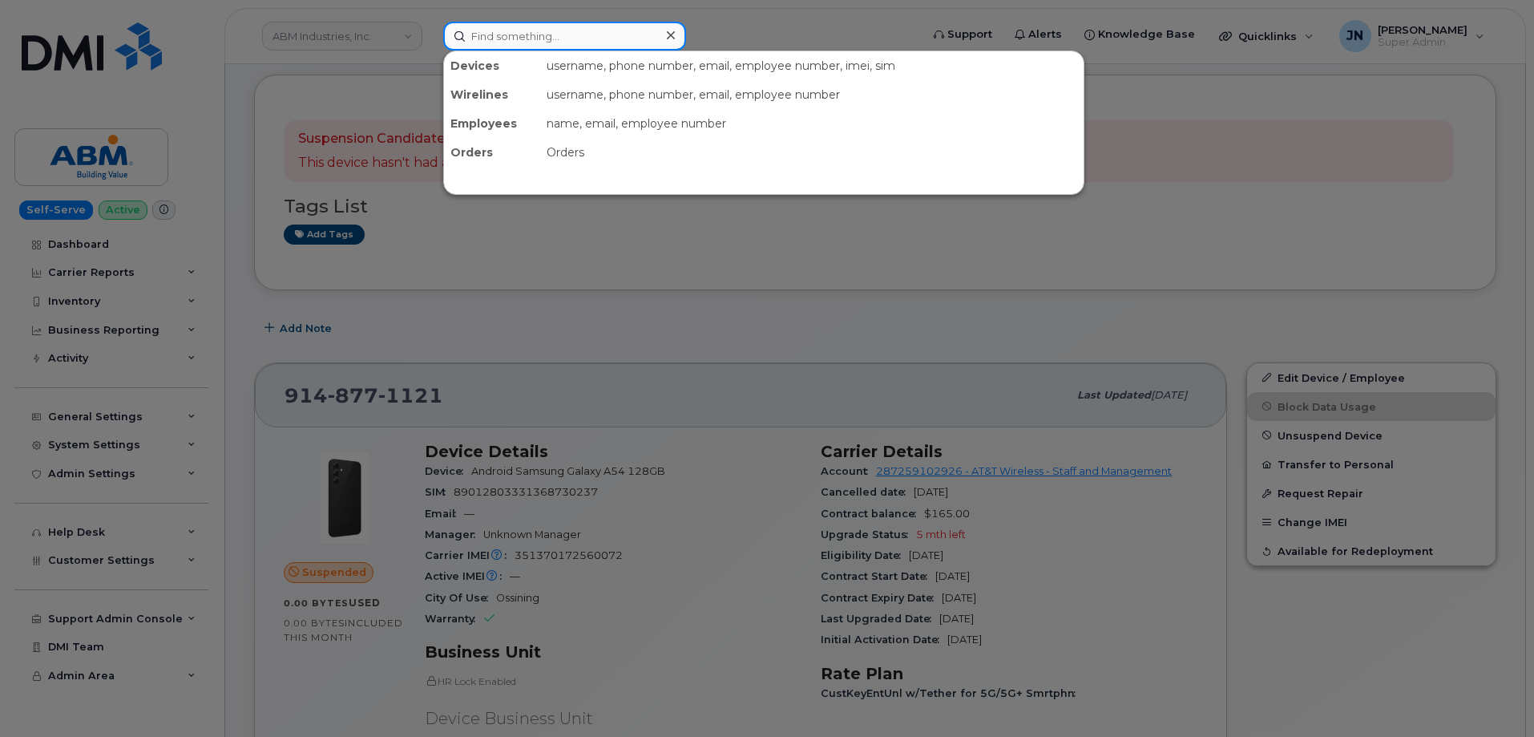
click at [581, 28] on input at bounding box center [564, 36] width 243 height 29
paste input "9148771121"
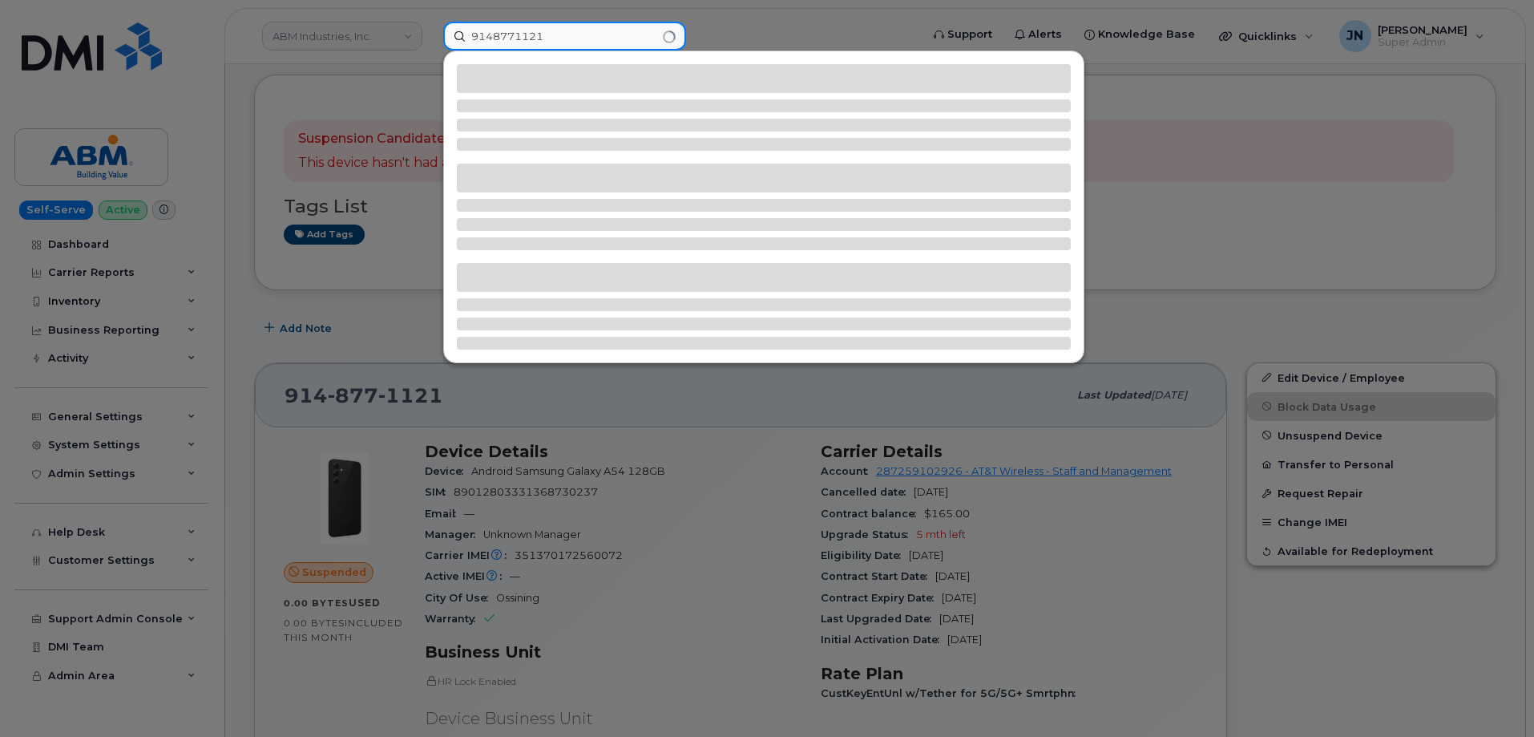
type input "9148771121"
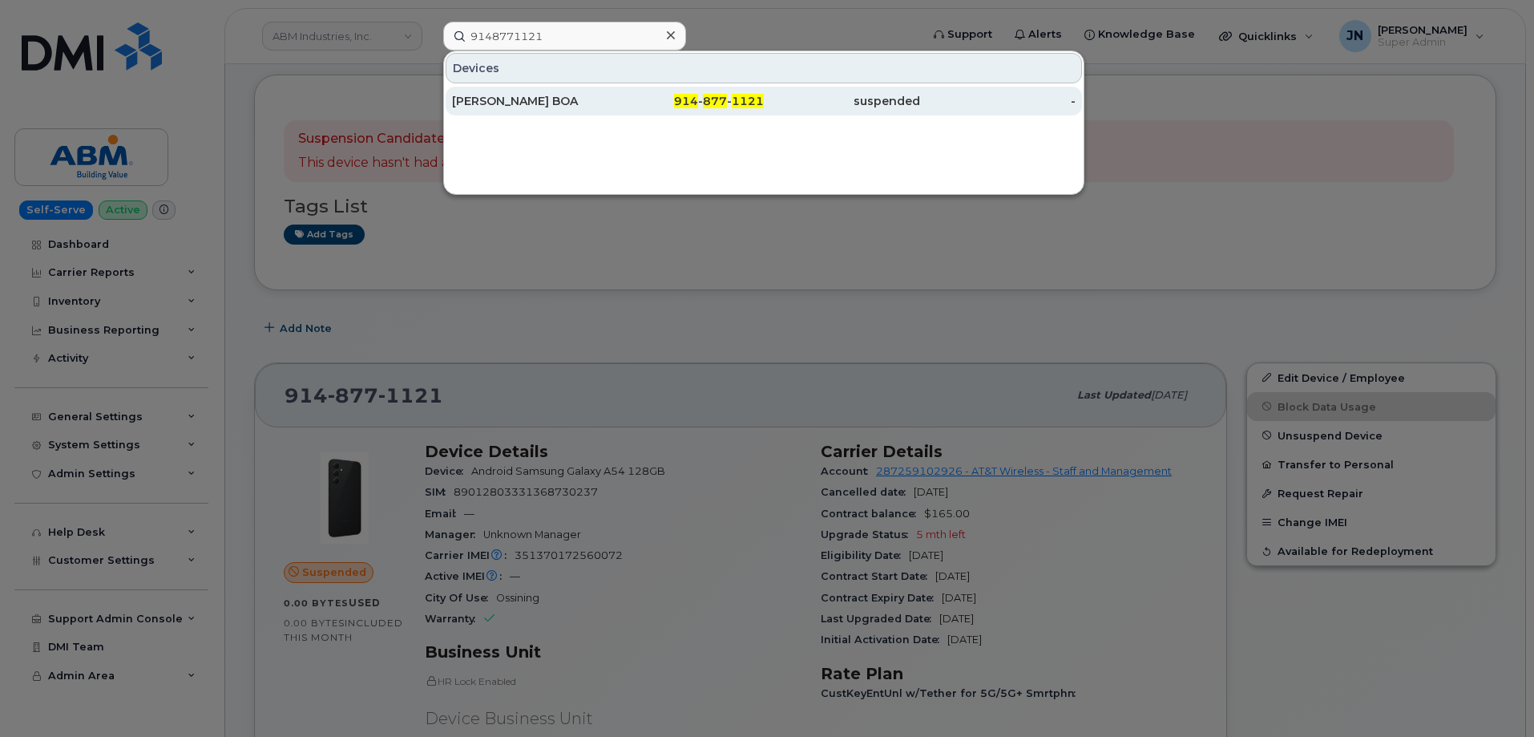
click at [569, 107] on div "[PERSON_NAME] BOA" at bounding box center [530, 101] width 156 height 16
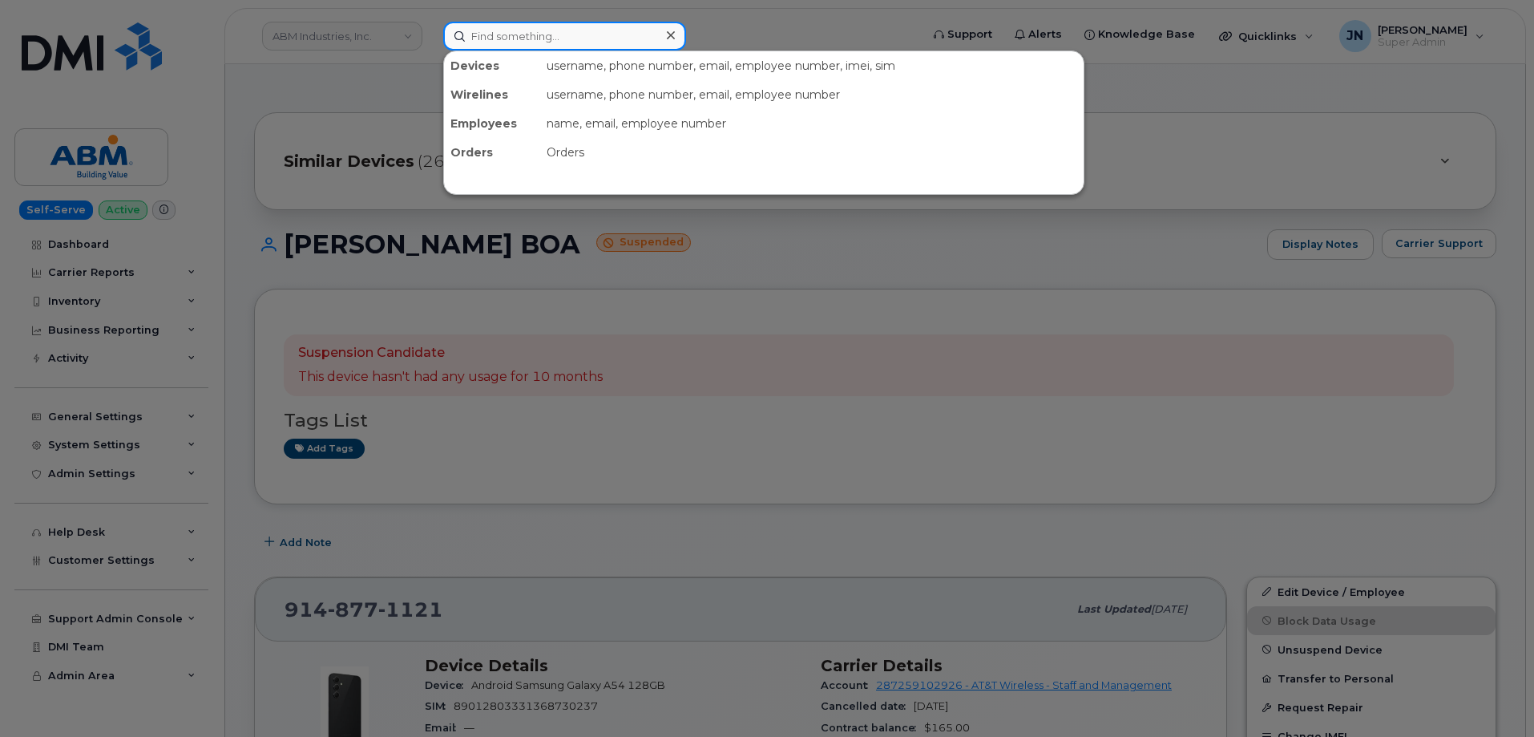
click at [610, 38] on input at bounding box center [564, 36] width 243 height 29
paste input "5129799862"
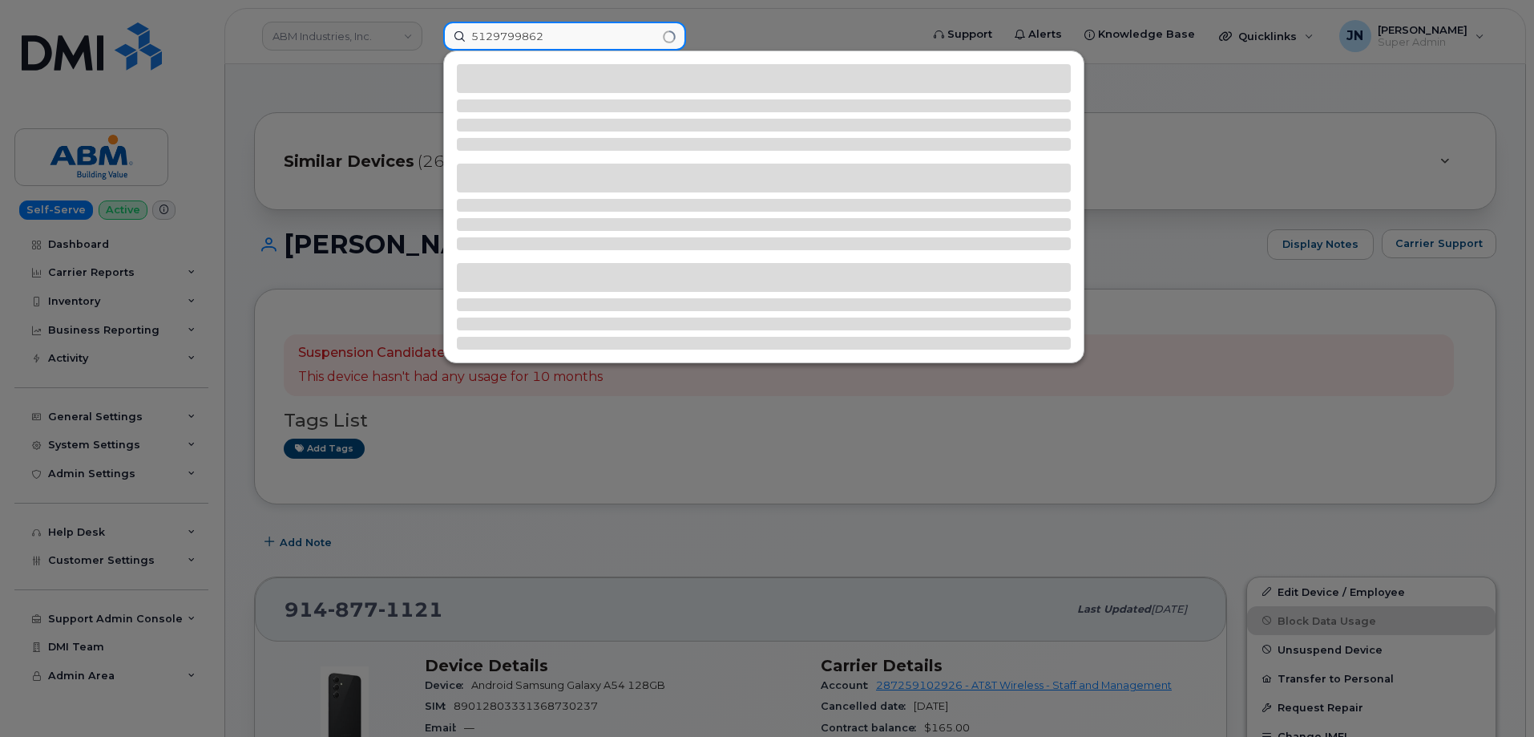
type input "5129799862"
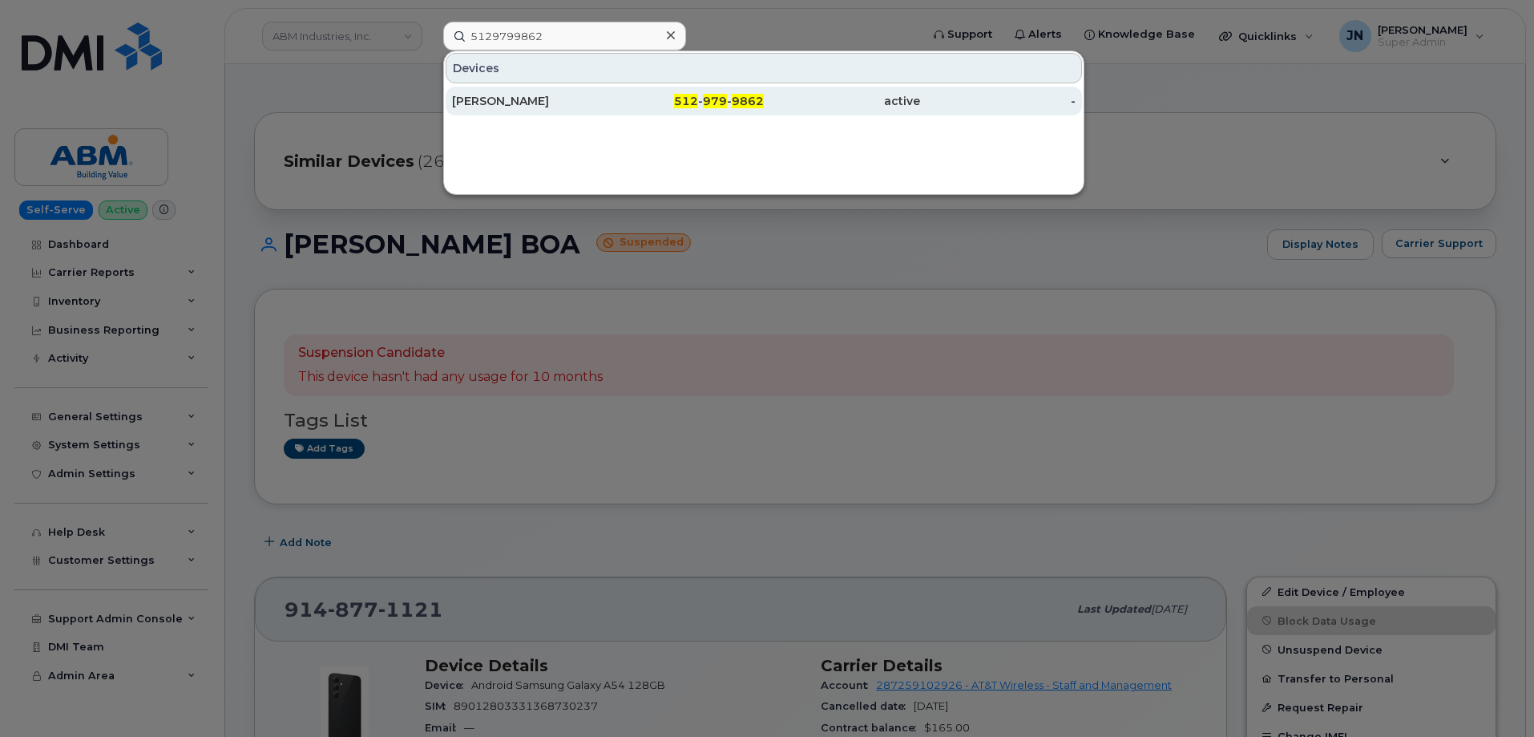
click at [701, 96] on div "512 - 979 - 9862" at bounding box center [686, 101] width 156 height 16
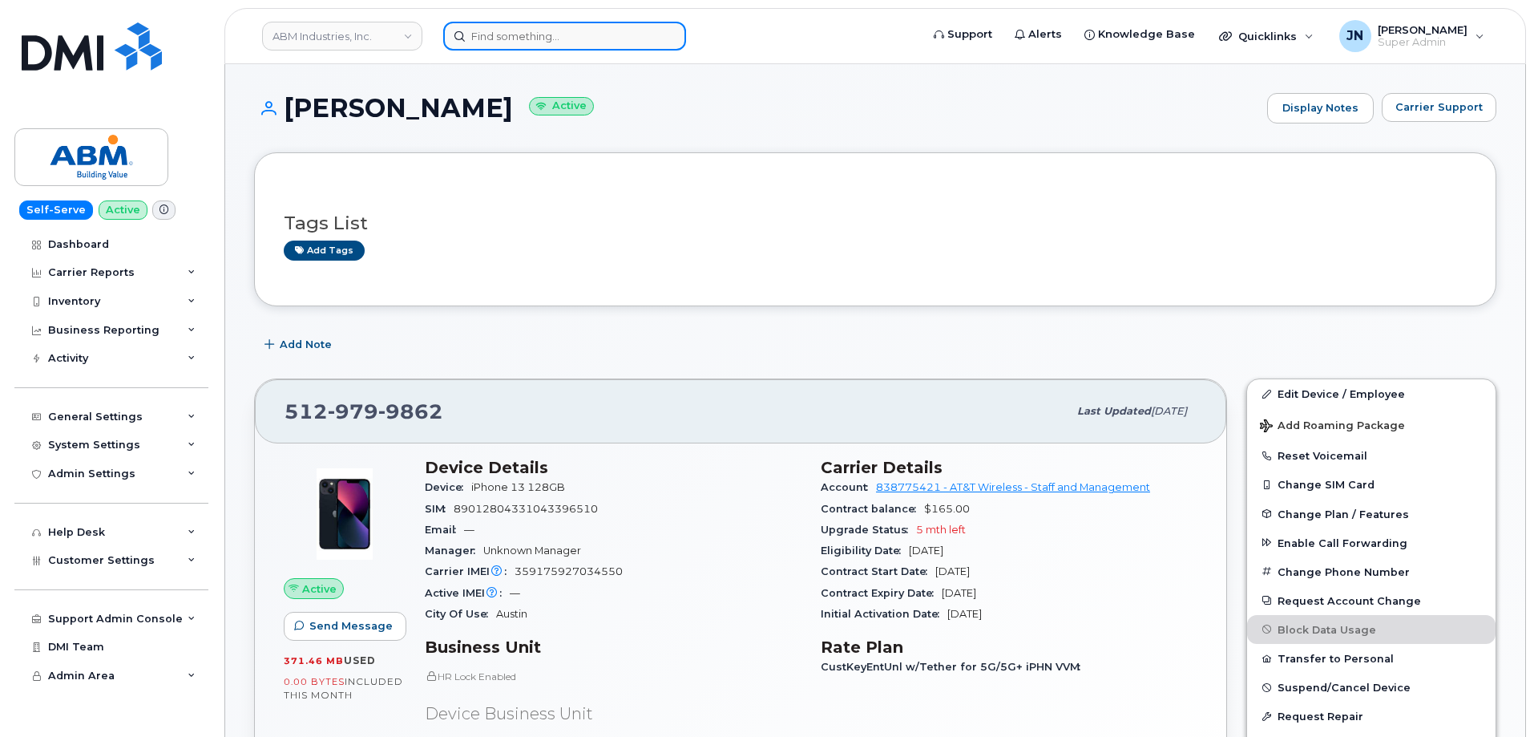
click at [494, 32] on input at bounding box center [564, 36] width 243 height 29
paste input "6092169034"
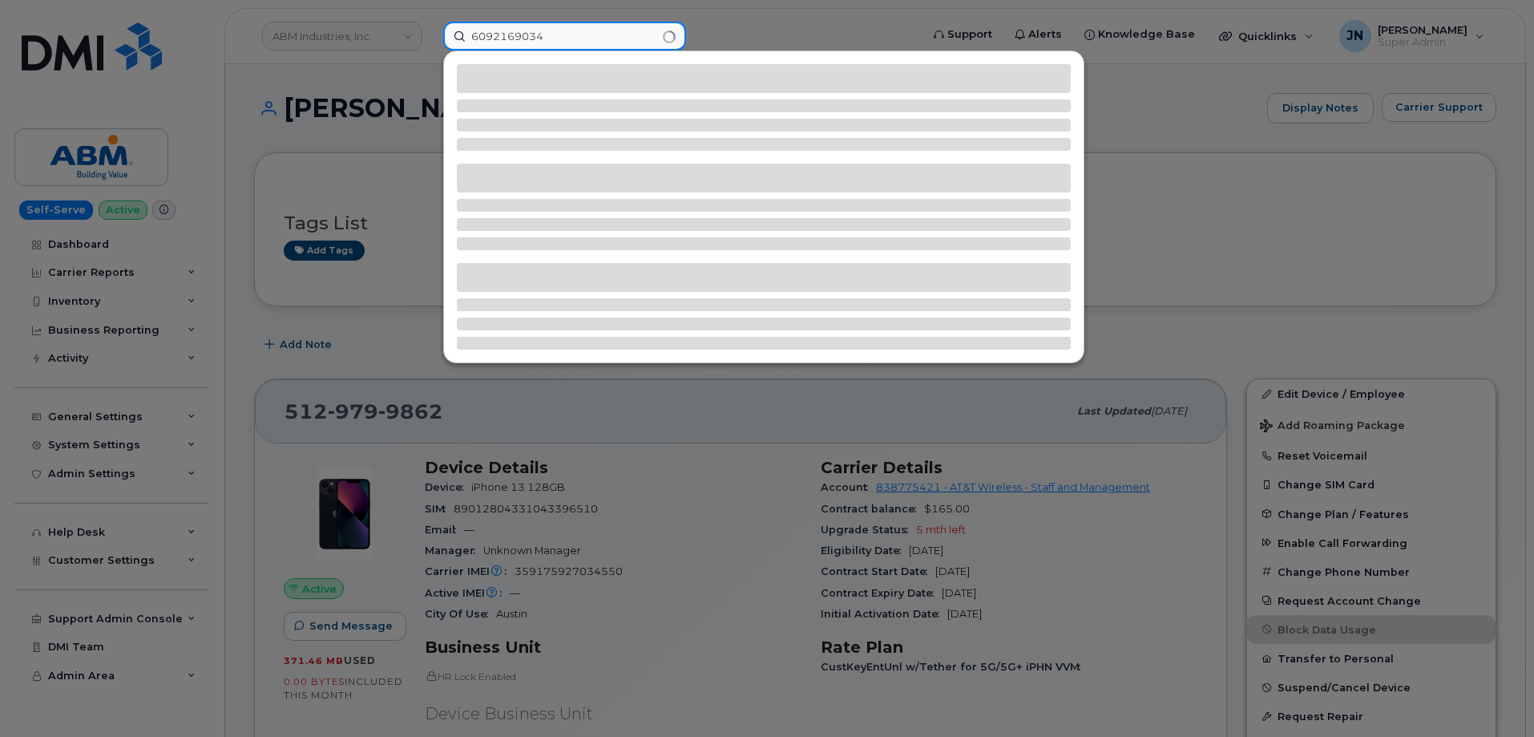
type input "6092169034"
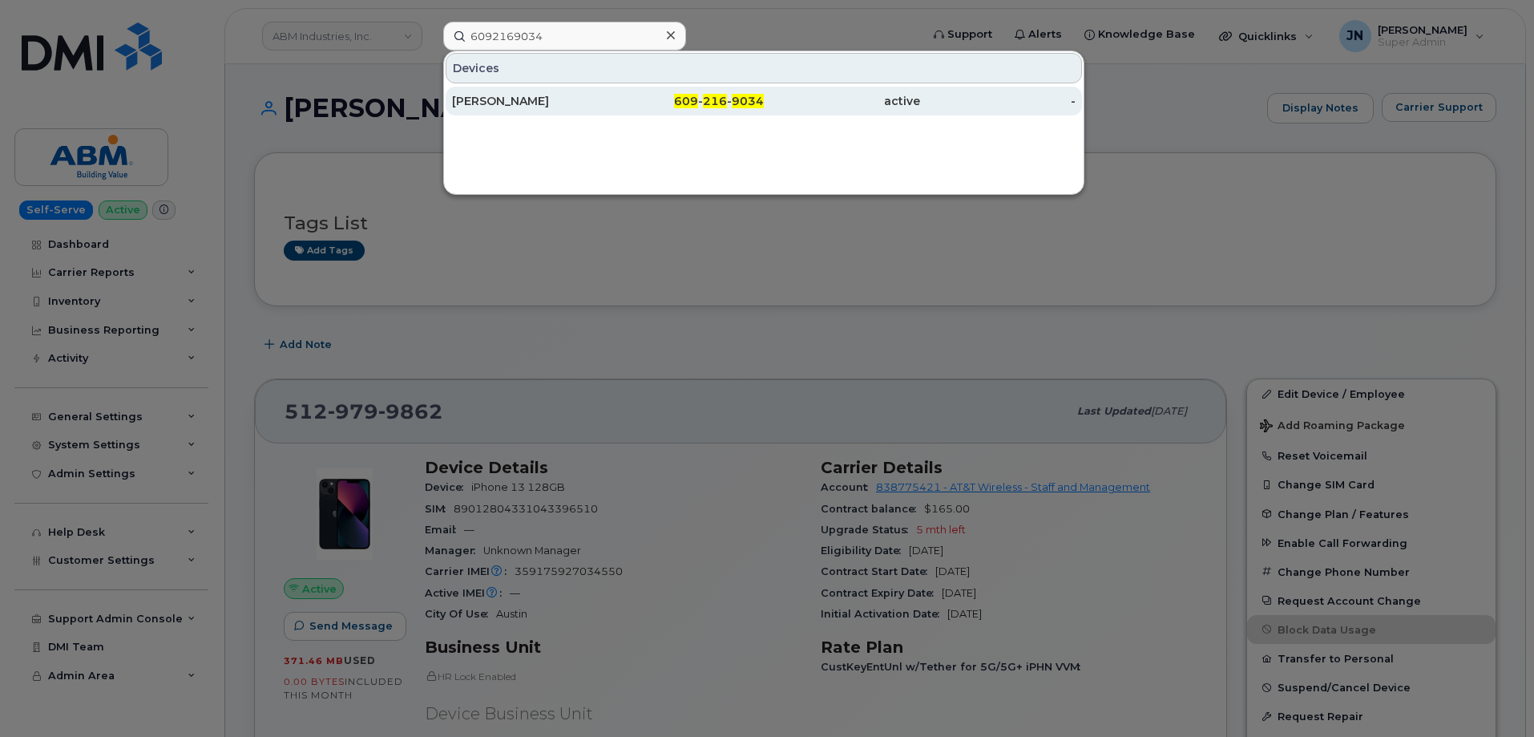
click at [607, 98] on div "[PERSON_NAME]" at bounding box center [530, 101] width 156 height 16
